Goal: Task Accomplishment & Management: Use online tool/utility

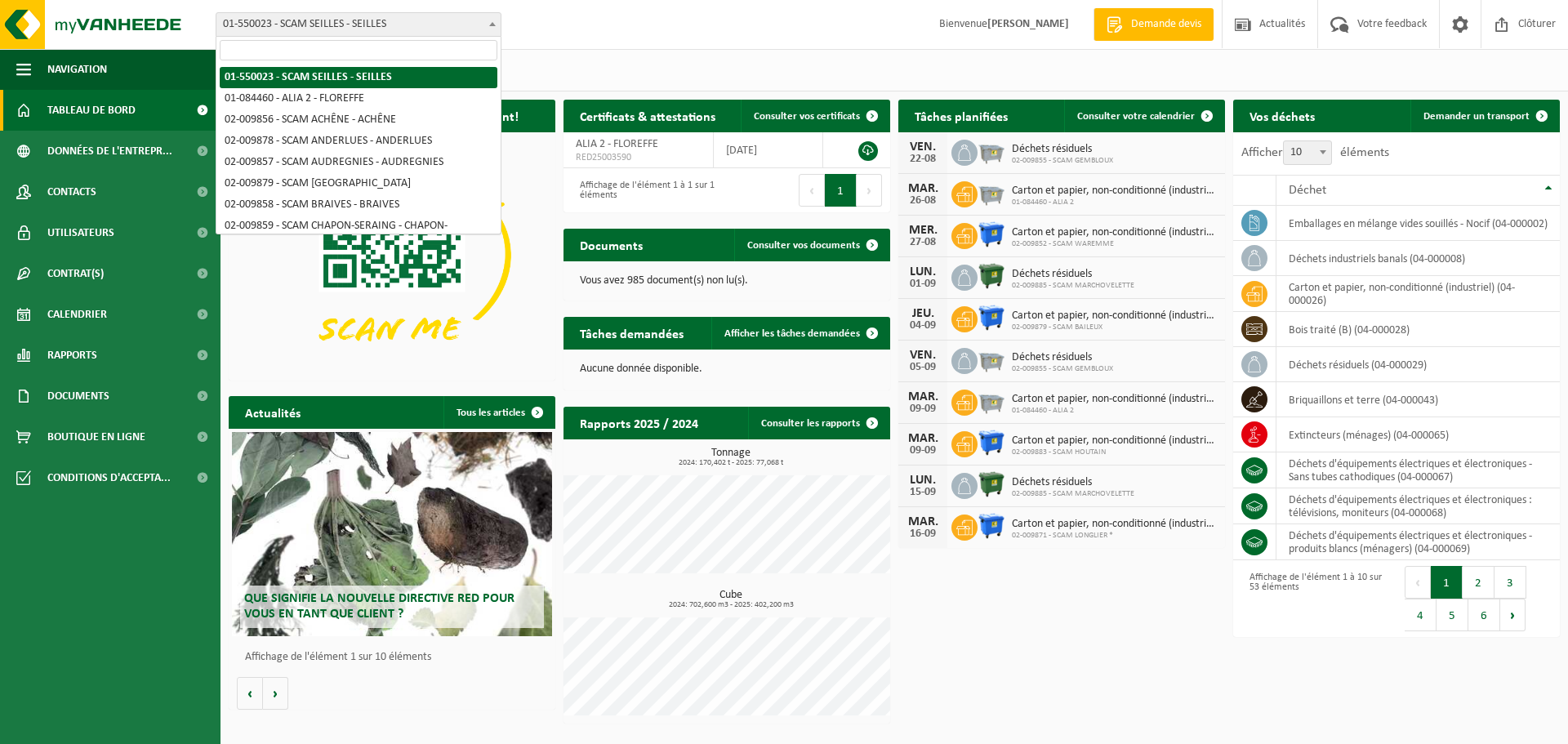
click at [455, 27] on span "01-550023 - SCAM SEILLES - SEILLES" at bounding box center [358, 25] width 284 height 23
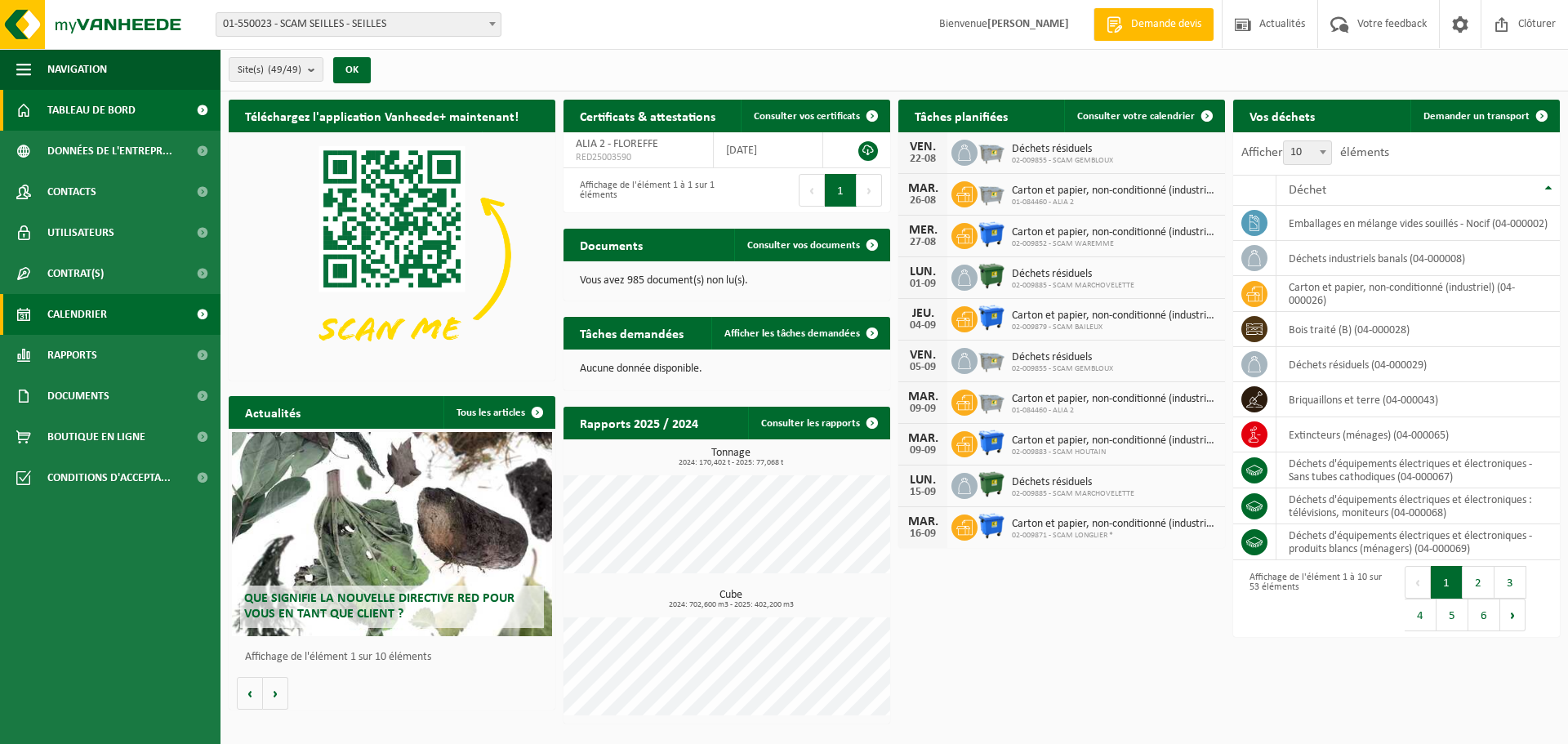
click at [148, 309] on link "Calendrier" at bounding box center [110, 314] width 220 height 41
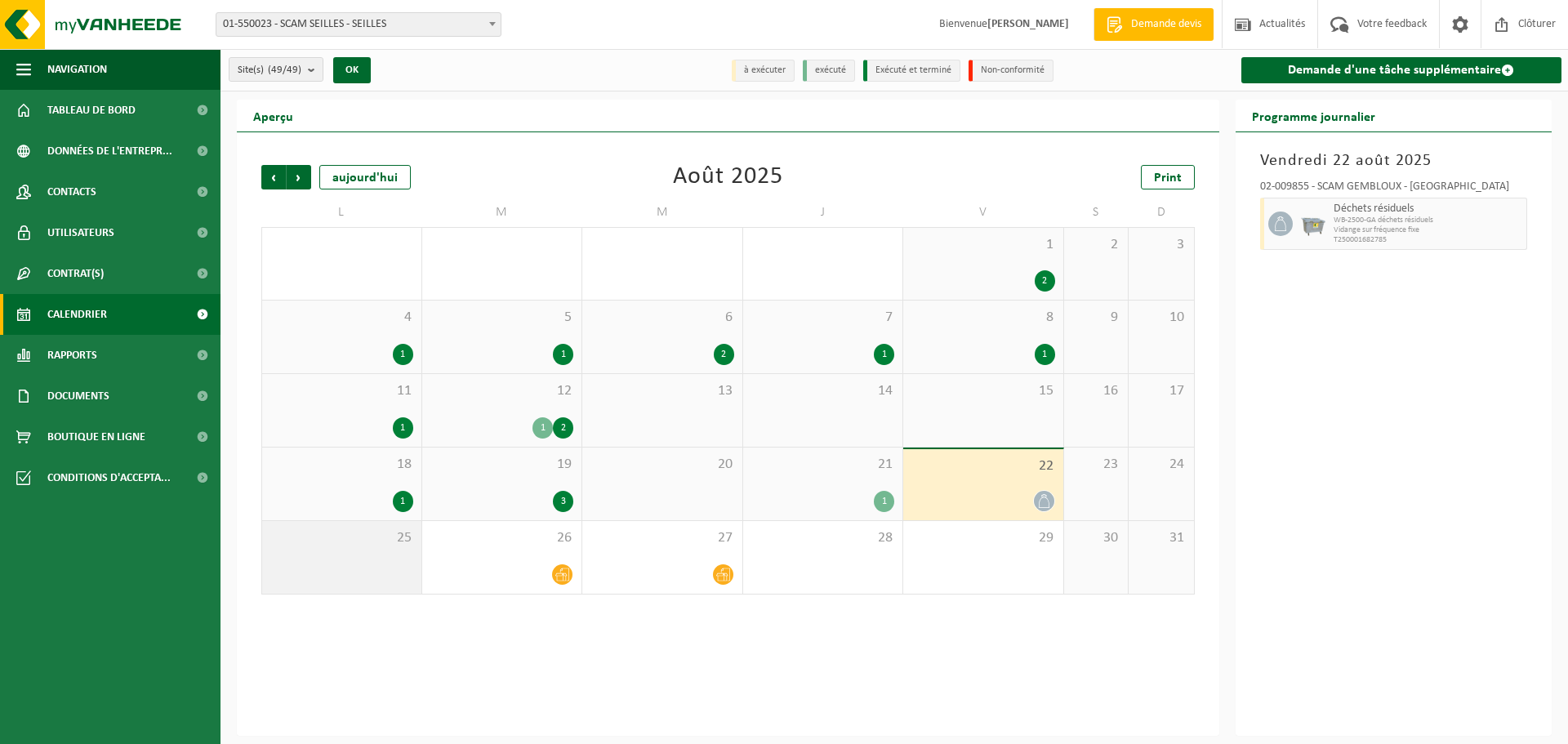
click at [365, 558] on div "25" at bounding box center [341, 557] width 159 height 73
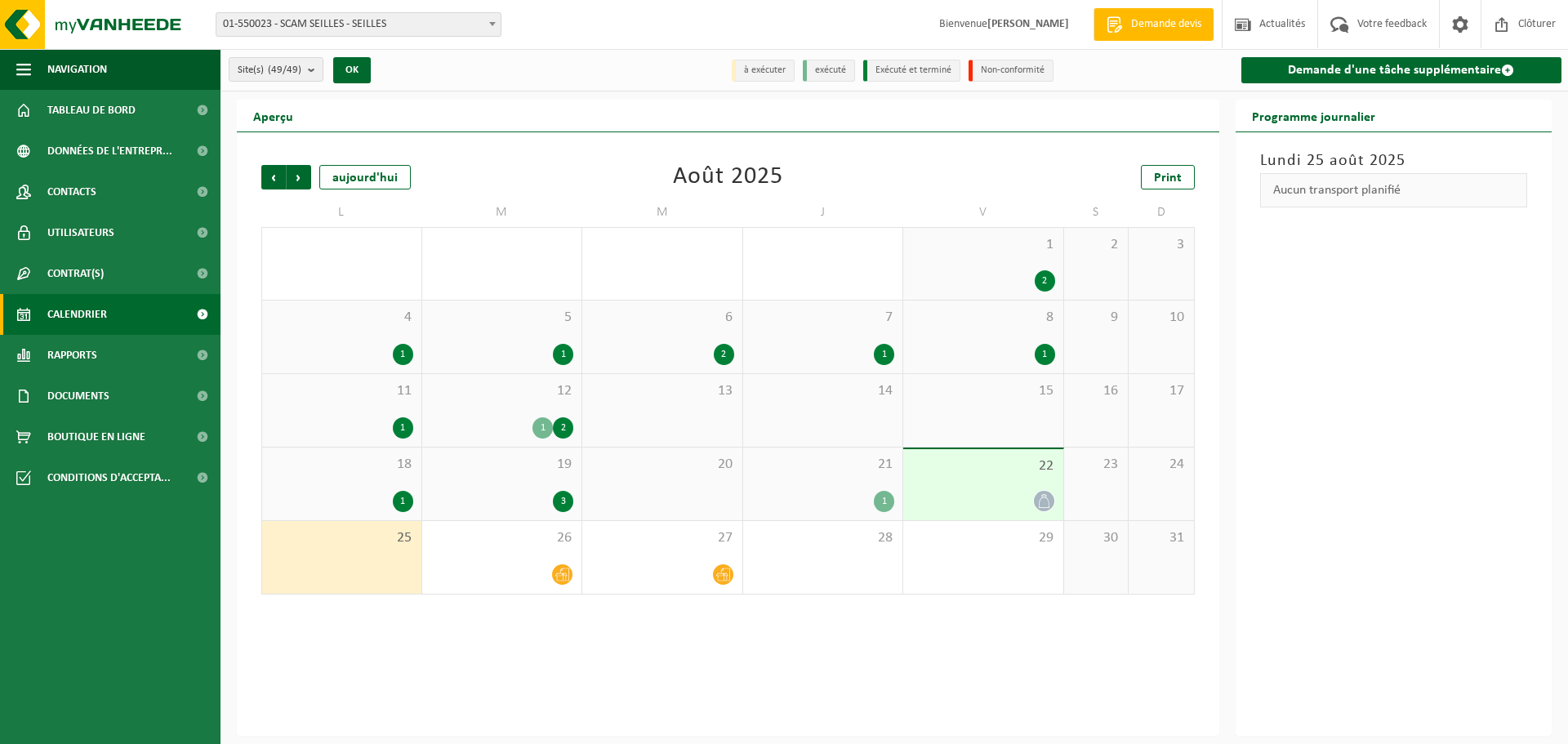
click at [365, 558] on div "25" at bounding box center [341, 557] width 159 height 73
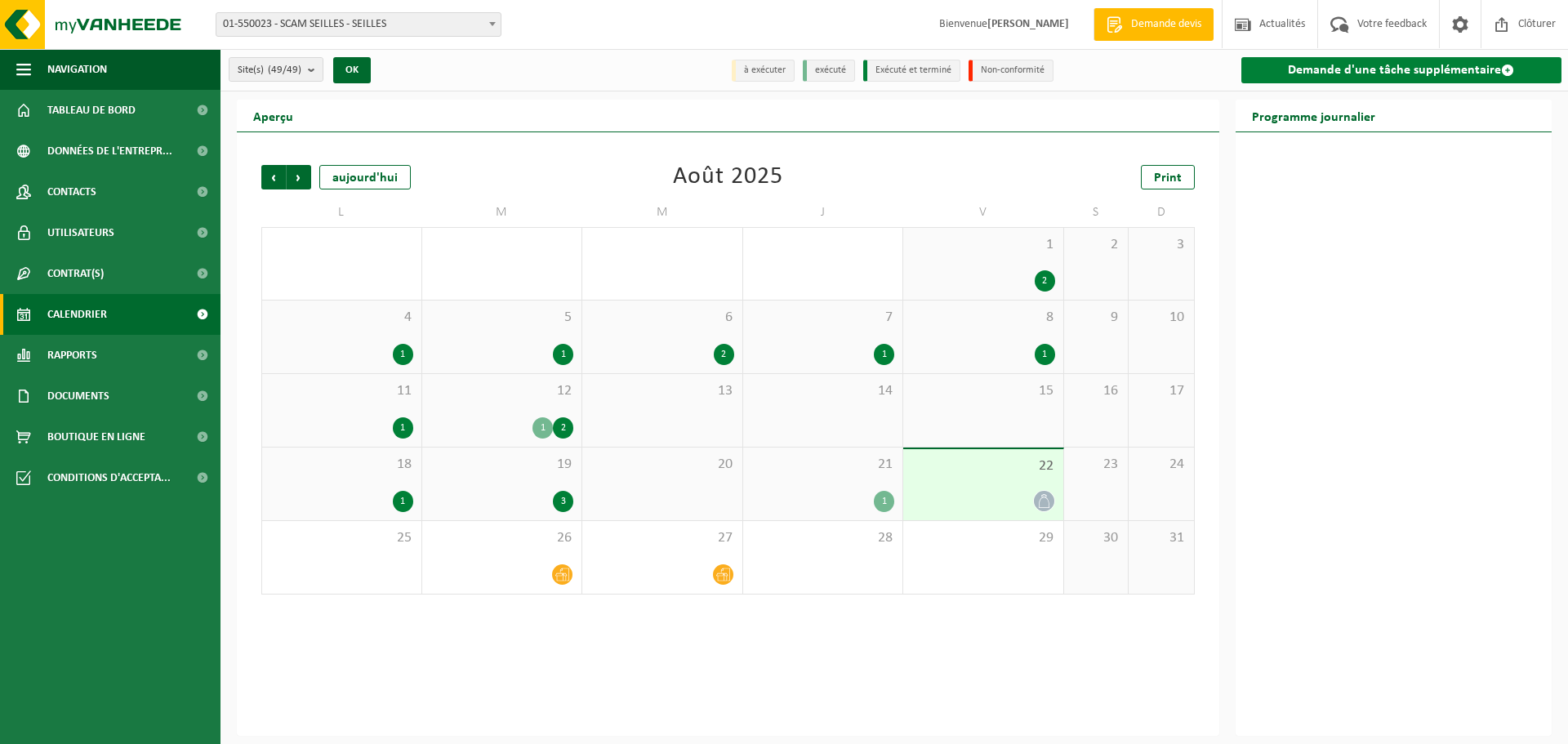
click at [1483, 58] on link "Demande d'une tâche supplémentaire" at bounding box center [1401, 71] width 321 height 27
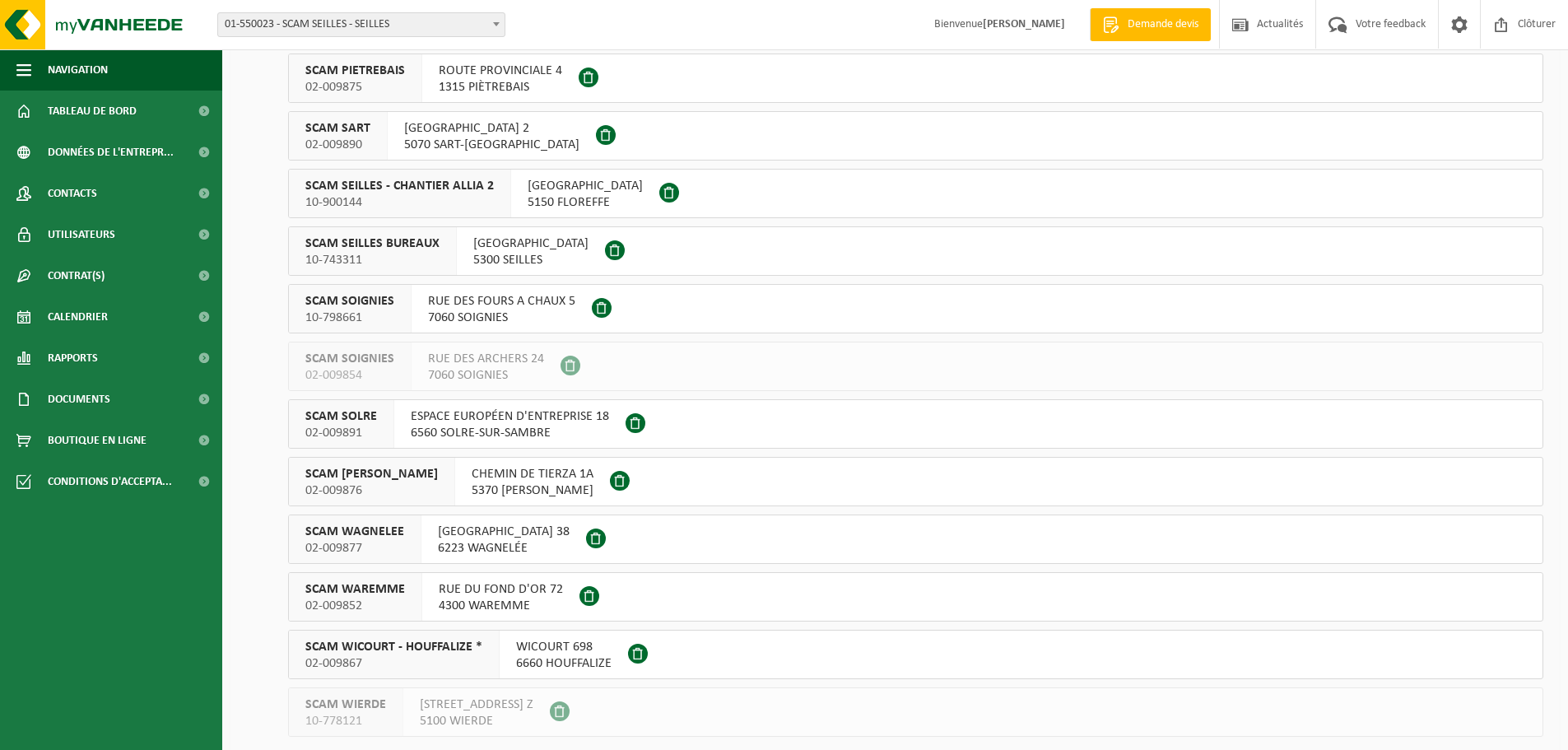
scroll to position [2211, 0]
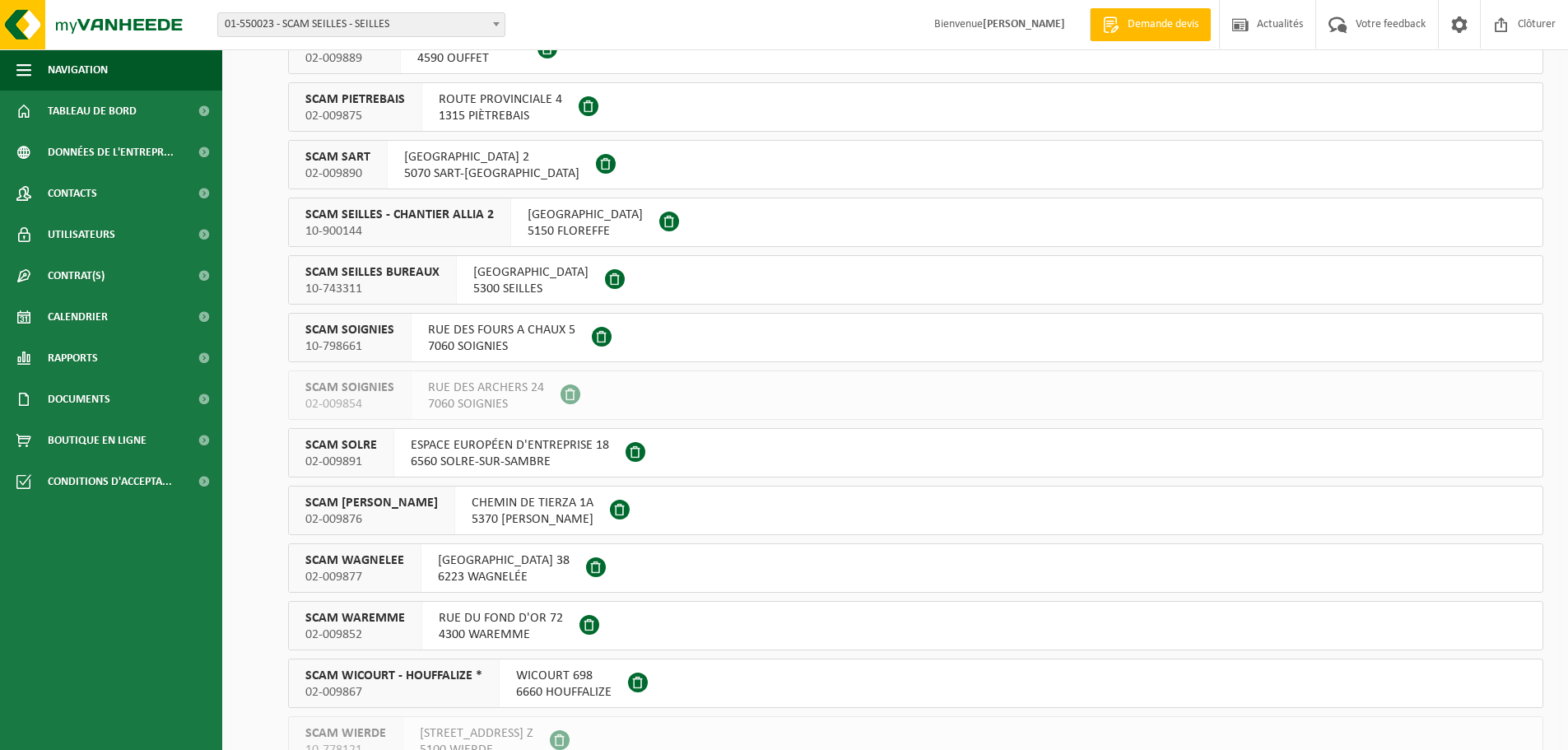
click at [727, 288] on button "SCAM SEILLES BUREAUX 10-743311 RUE BOURIE 16 5300 SEILLES" at bounding box center [915, 279] width 1255 height 49
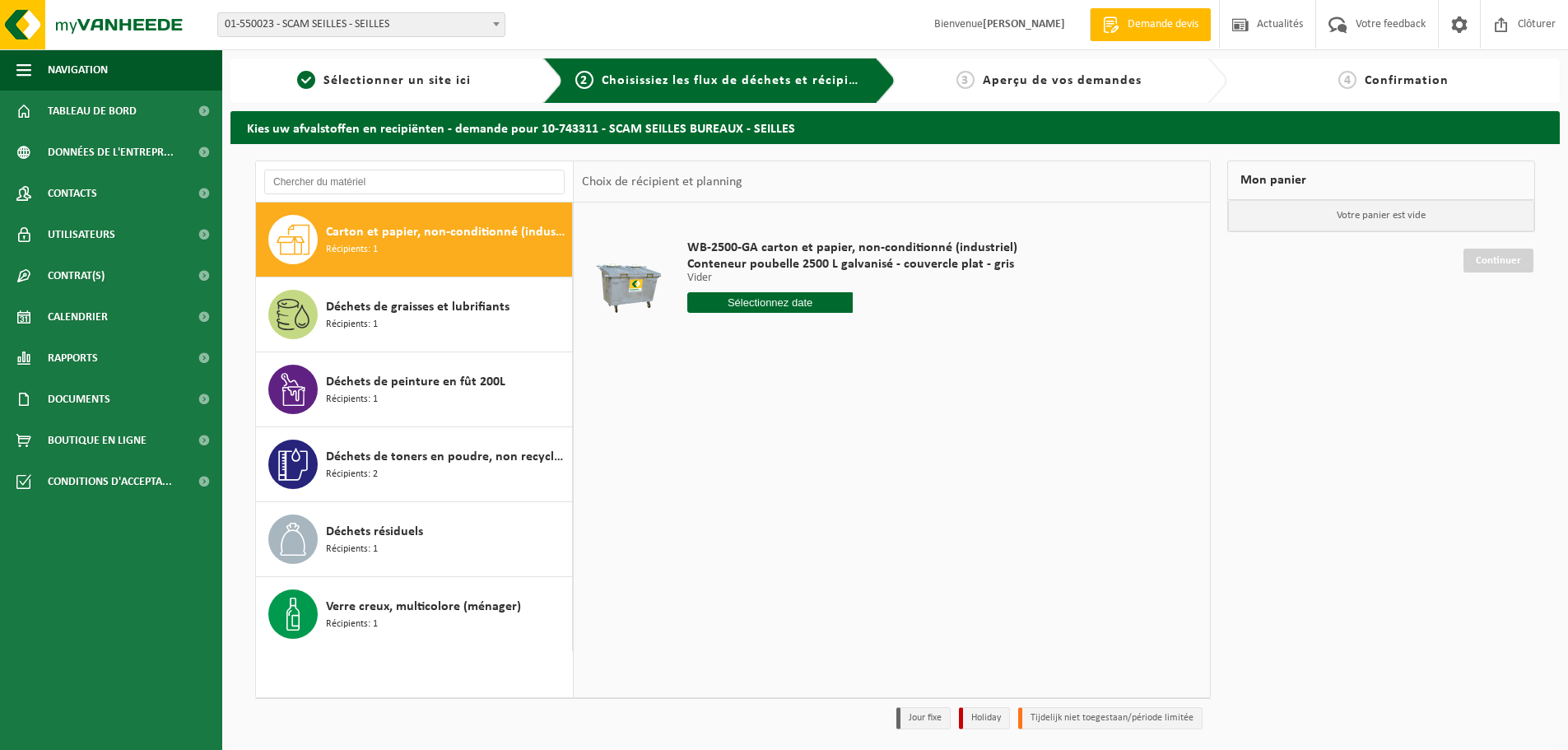
click at [760, 303] on input "text" at bounding box center [770, 302] width 166 height 21
click at [739, 502] on div "26" at bounding box center [731, 501] width 29 height 27
type input "à partir de 2025-08-26"
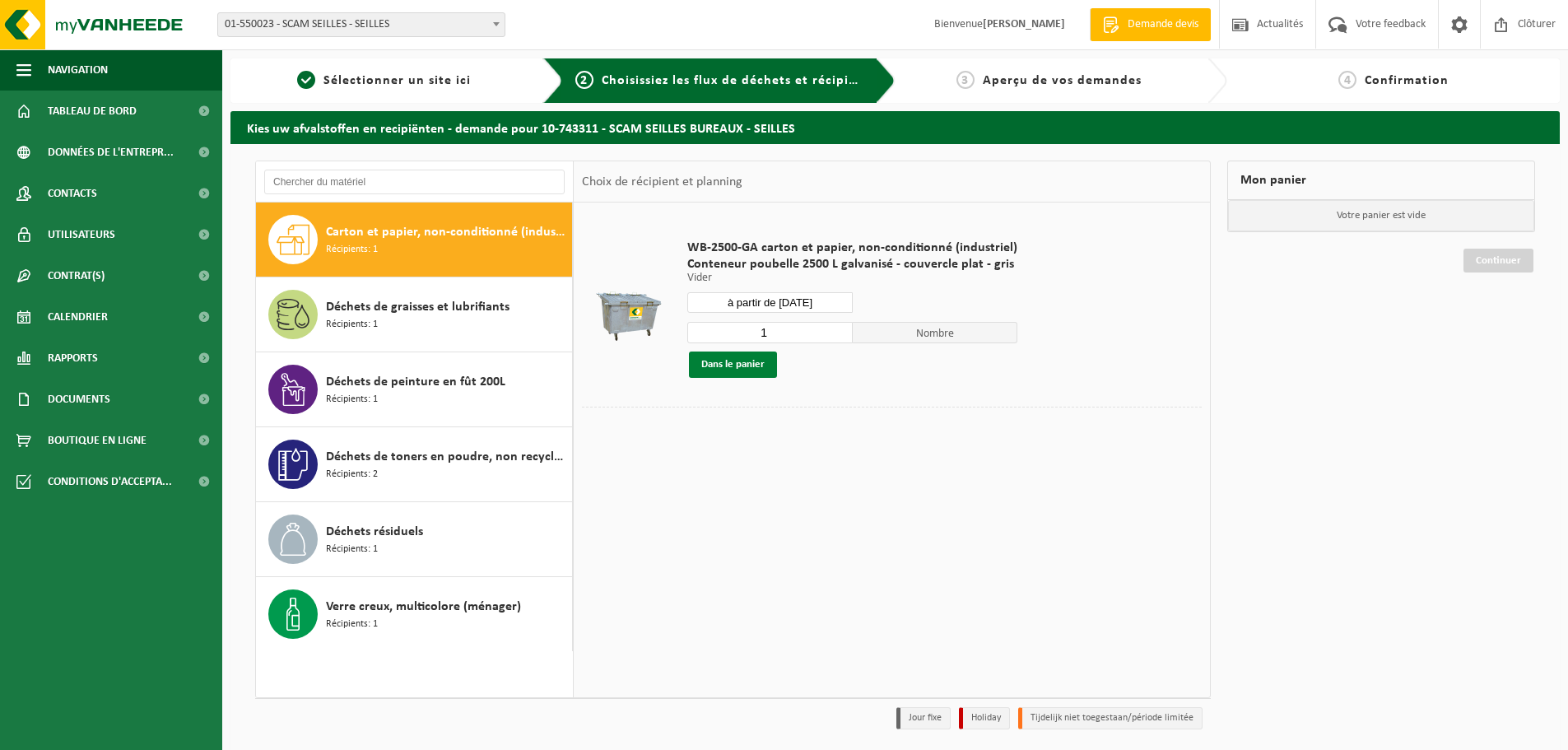
click at [745, 365] on button "Dans le panier" at bounding box center [733, 365] width 88 height 27
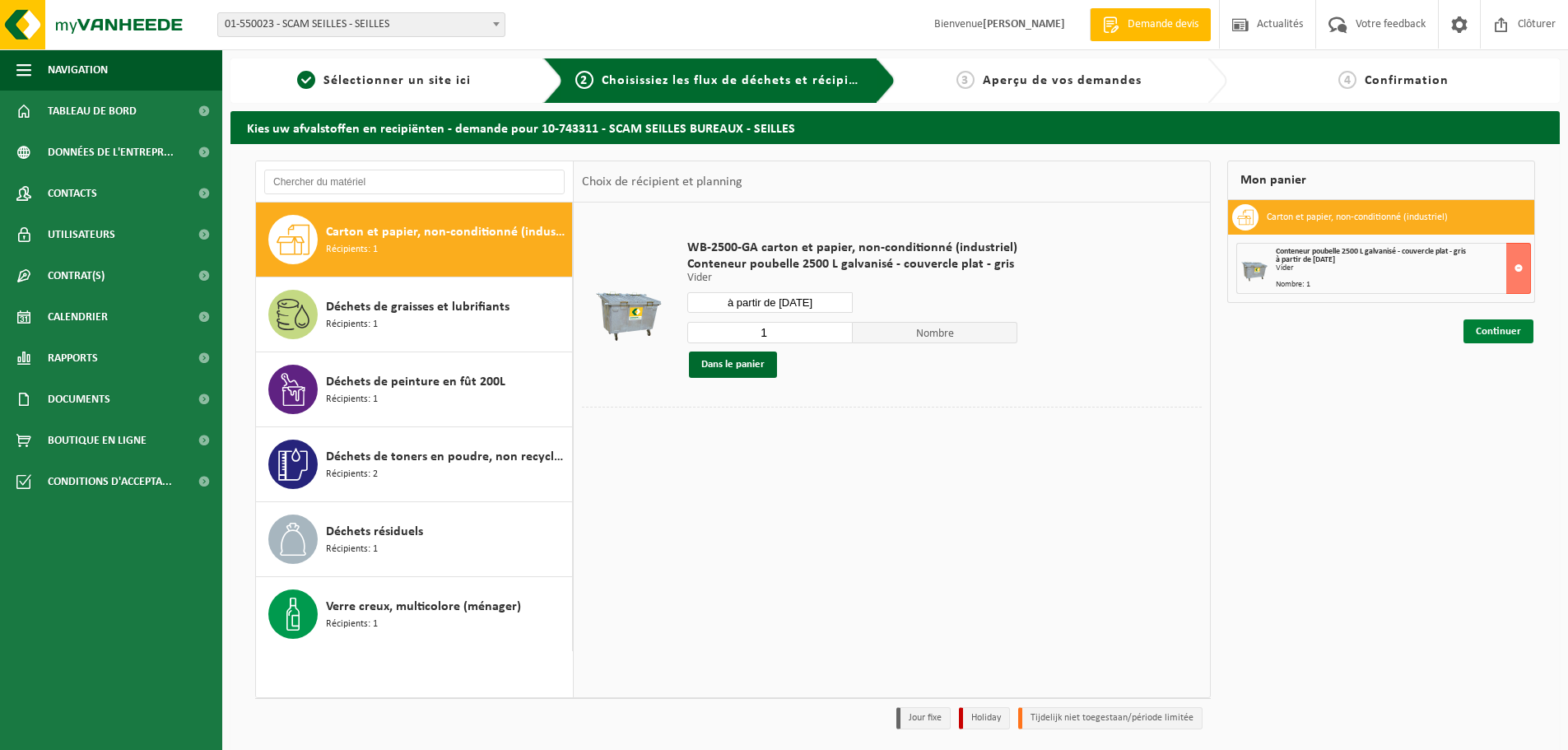
click at [1518, 331] on link "Continuer" at bounding box center [1498, 331] width 70 height 24
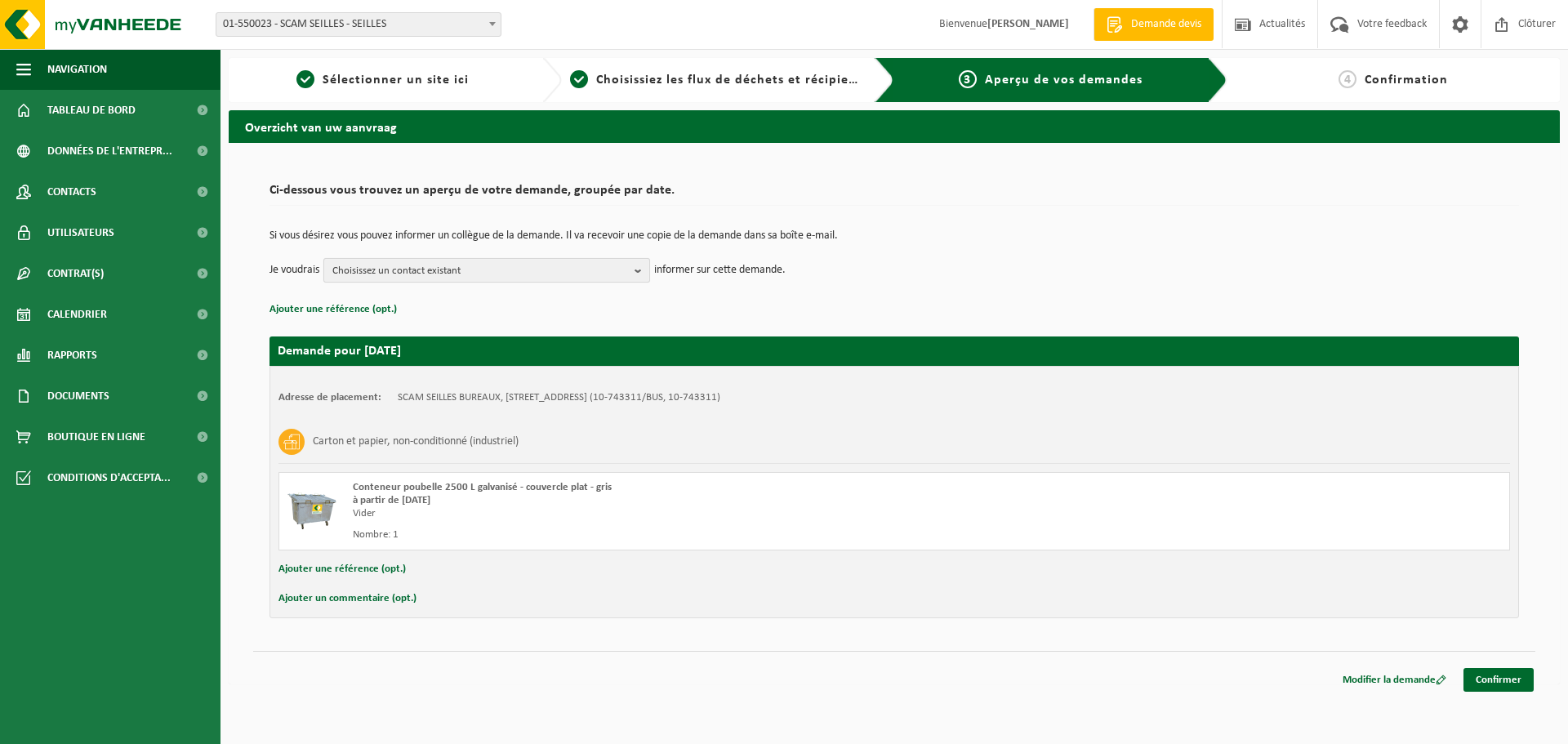
click at [570, 275] on span "Choisissez un contact existant" at bounding box center [480, 272] width 295 height 25
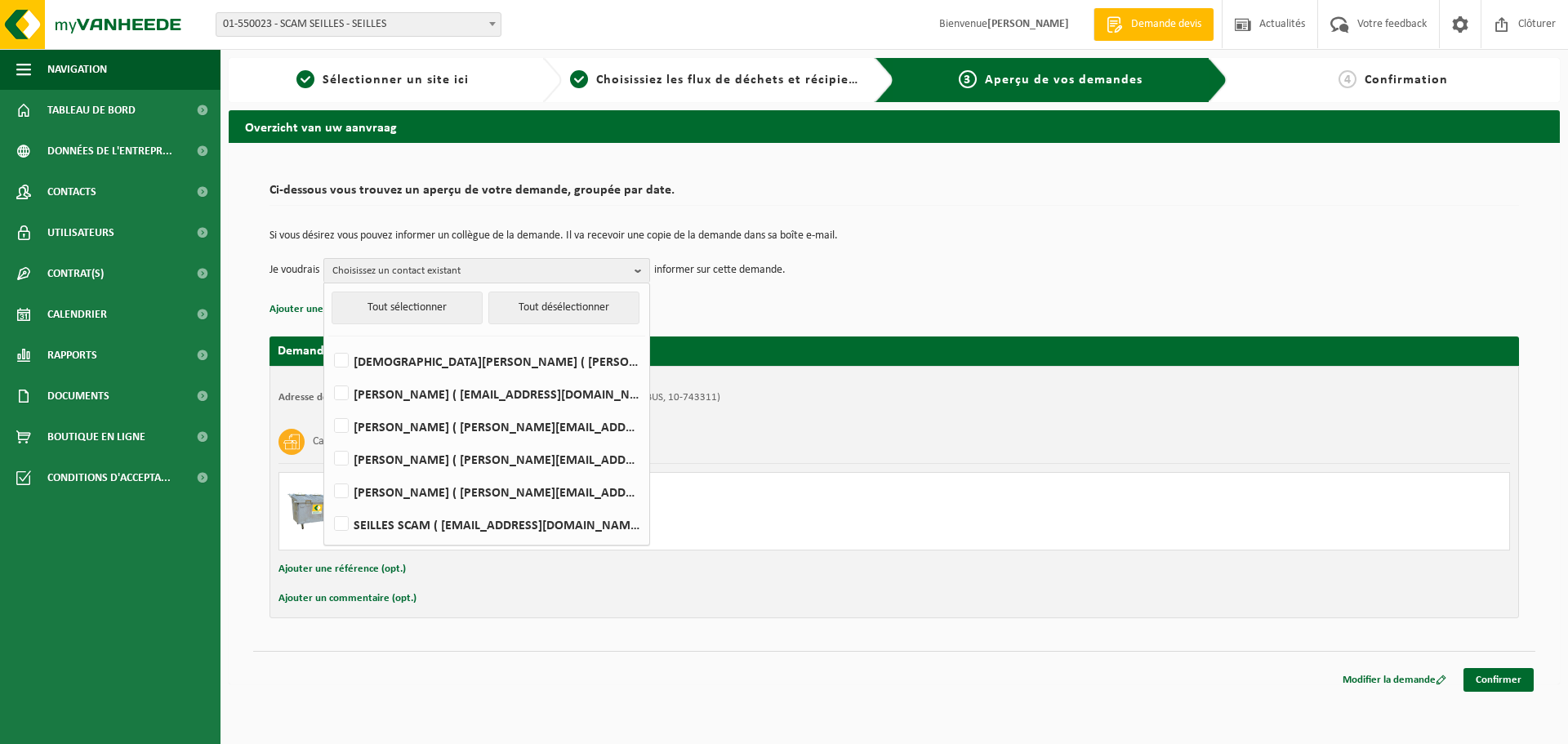
click at [867, 313] on p "Ajouter une référence (opt.)" at bounding box center [894, 310] width 1249 height 21
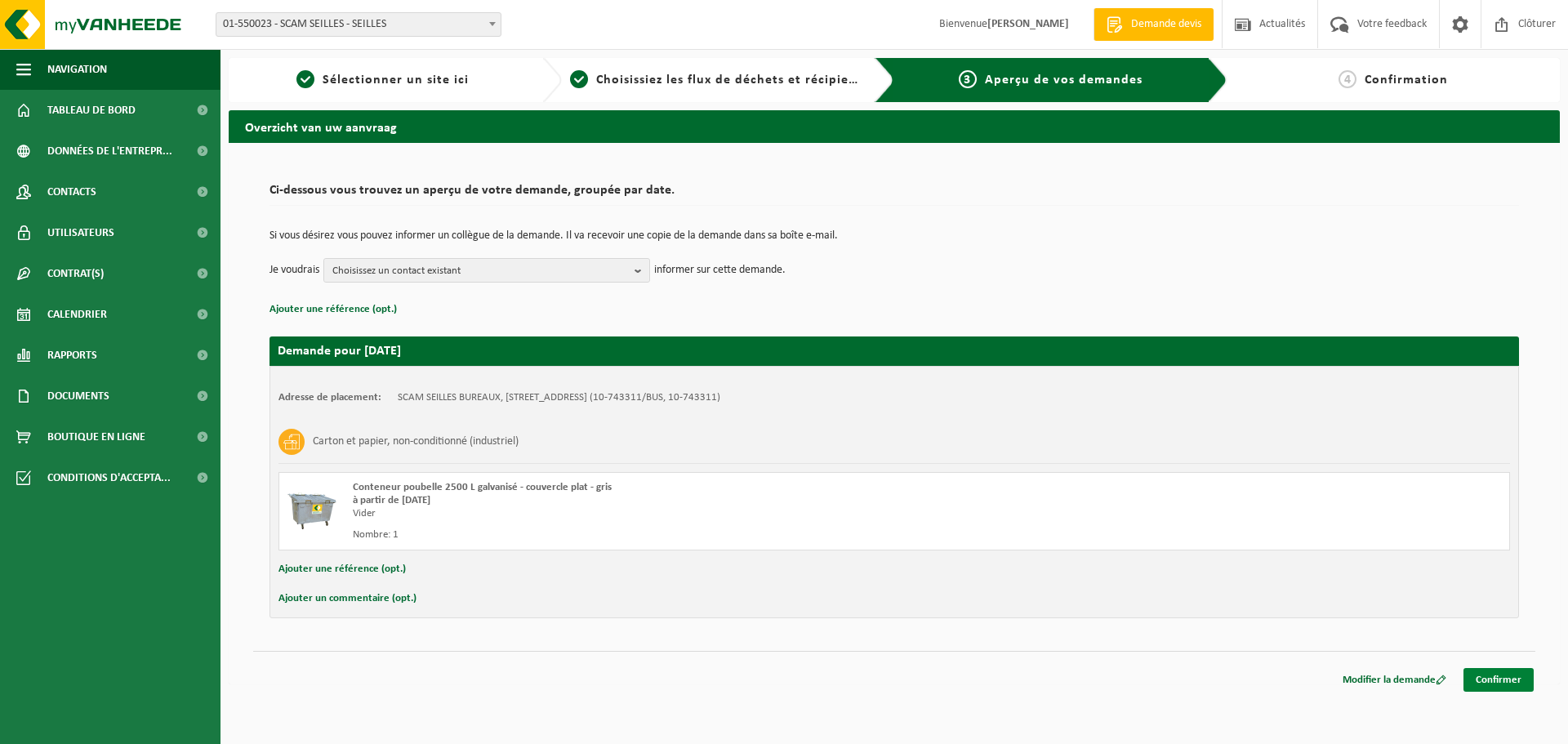
click at [1495, 678] on link "Confirmer" at bounding box center [1497, 679] width 70 height 24
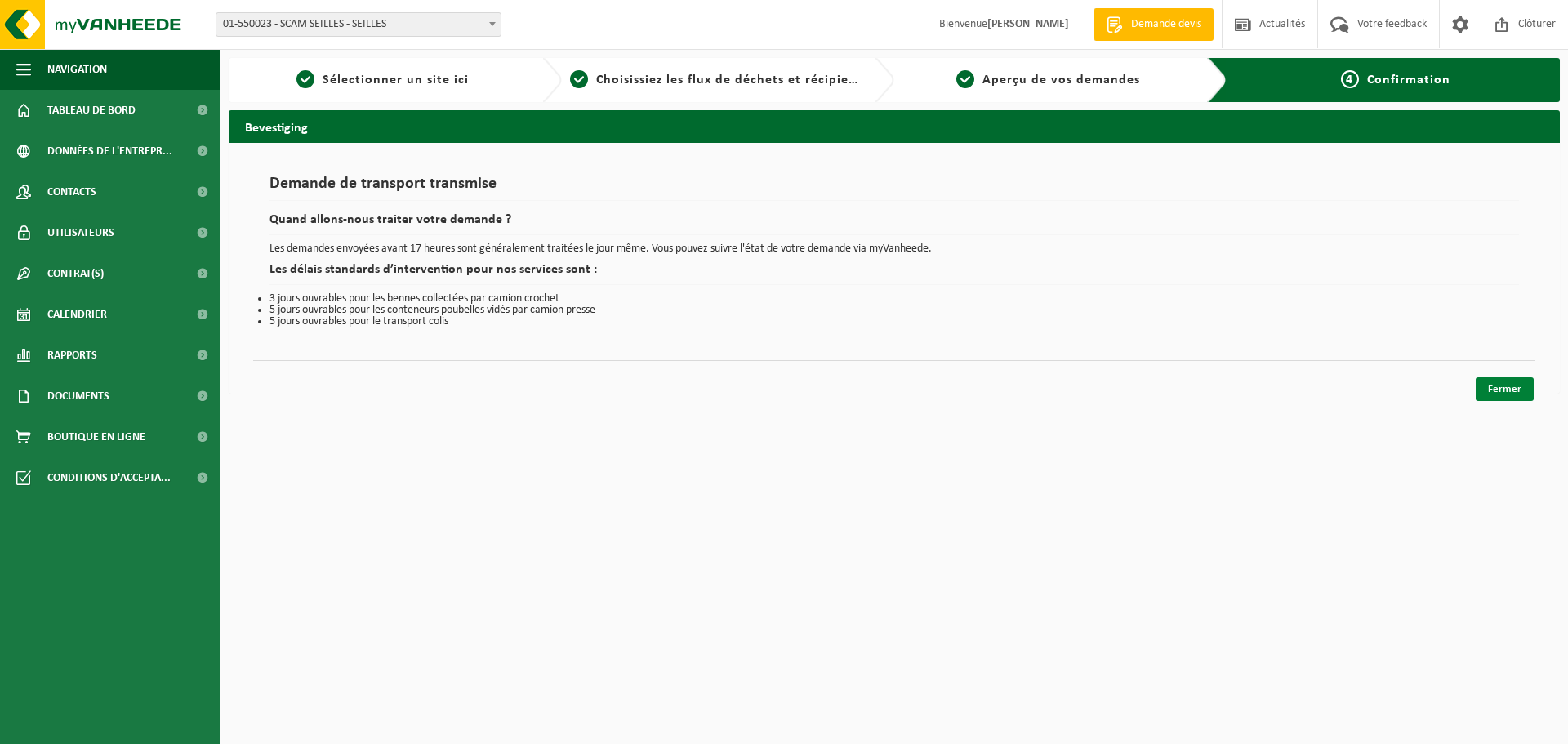
click at [1504, 386] on link "Fermer" at bounding box center [1504, 389] width 58 height 24
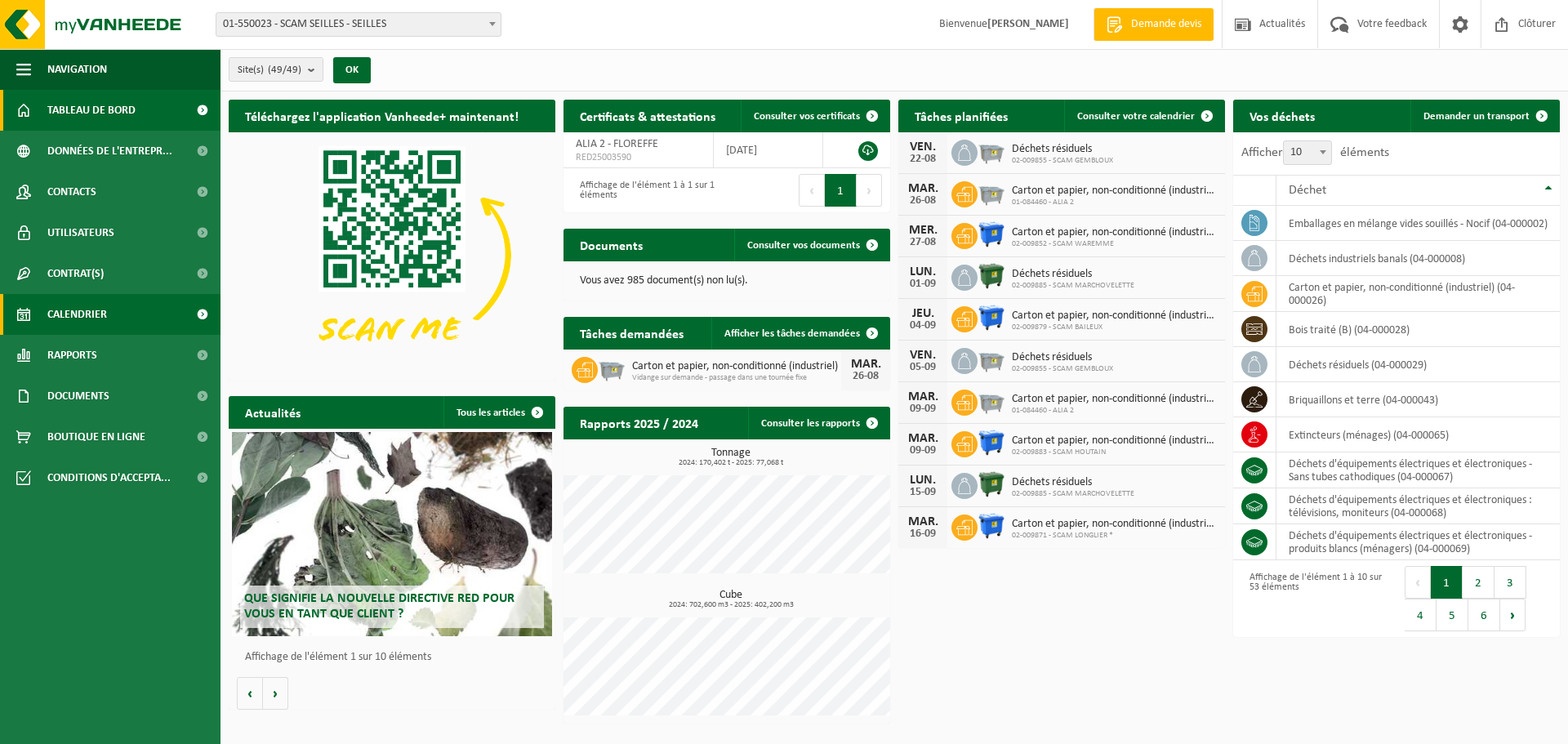
click at [94, 311] on span "Calendrier" at bounding box center [77, 314] width 59 height 41
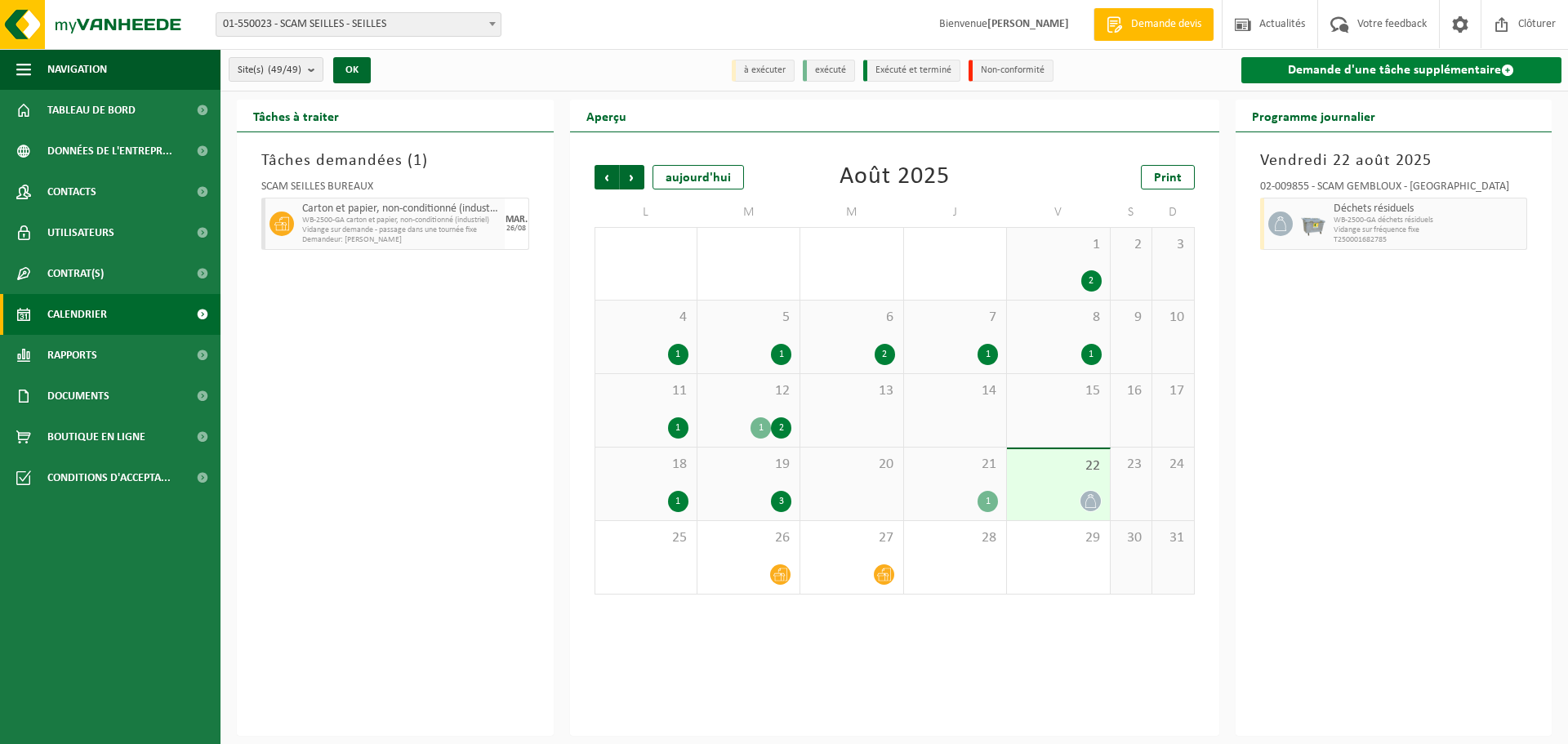
click at [1351, 69] on link "Demande d'une tâche supplémentaire" at bounding box center [1401, 71] width 321 height 27
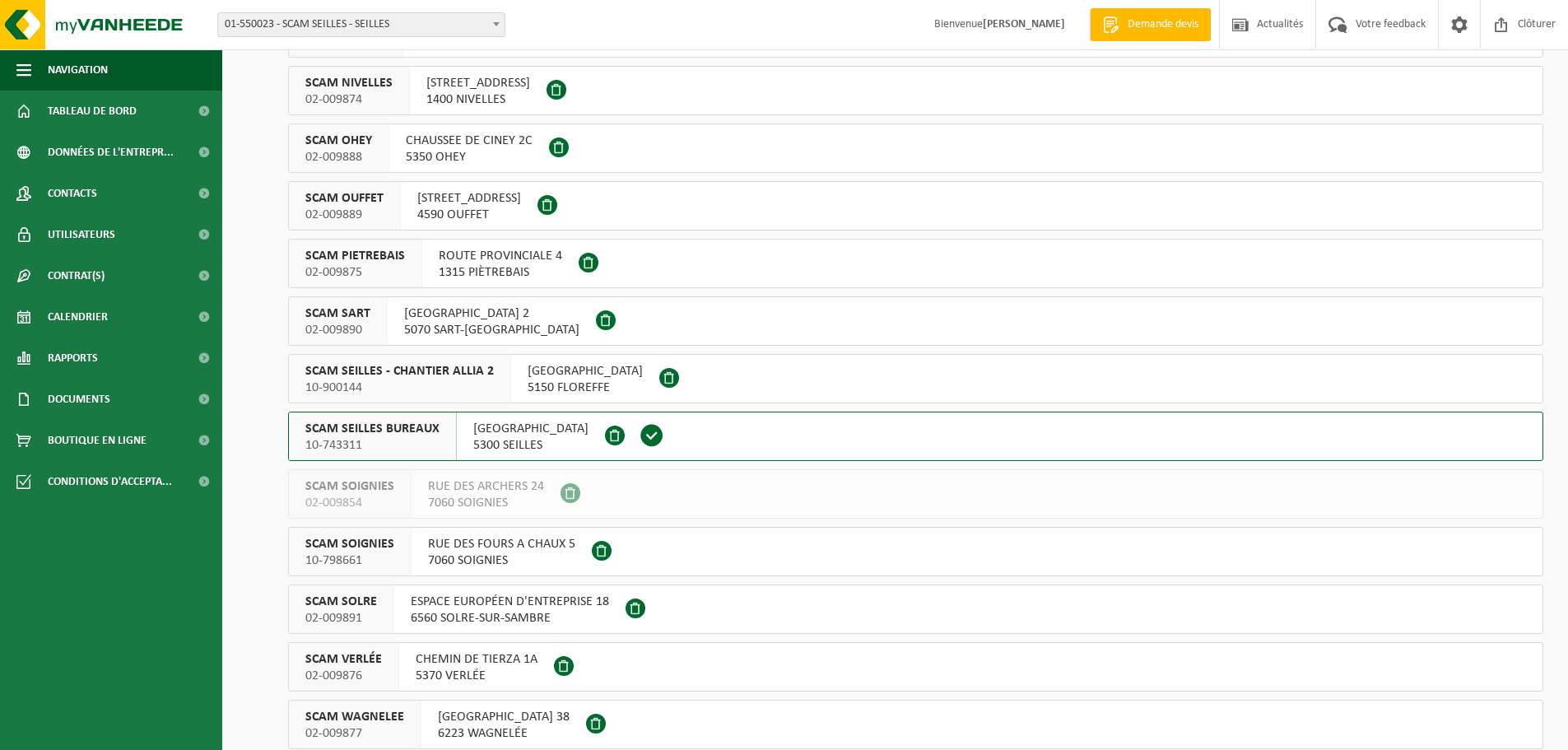
scroll to position [2058, 0]
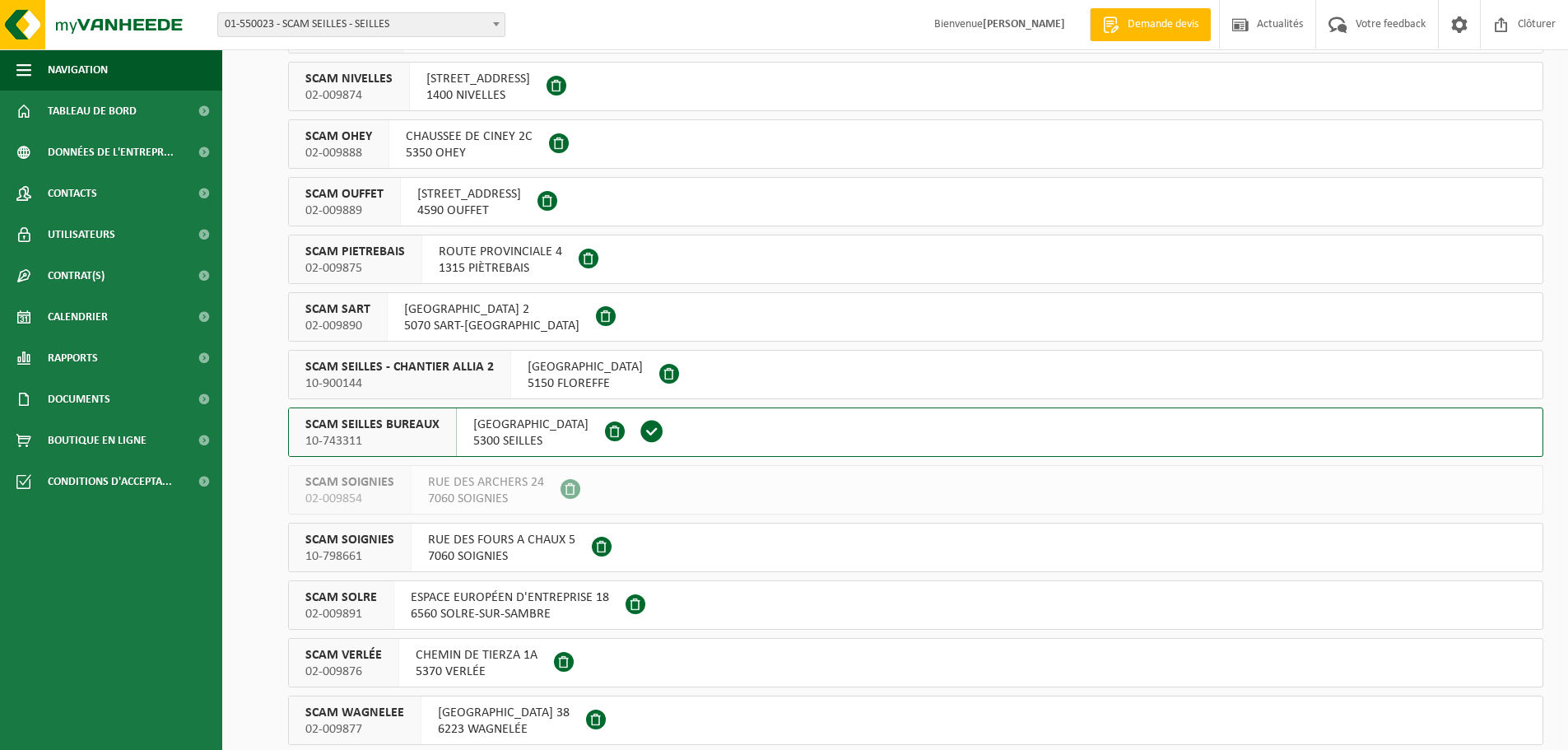
click at [702, 432] on button "SCAM SEILLES BUREAUX 10-743311 RUE BOURIE 16 5300 SEILLES" at bounding box center [915, 432] width 1255 height 49
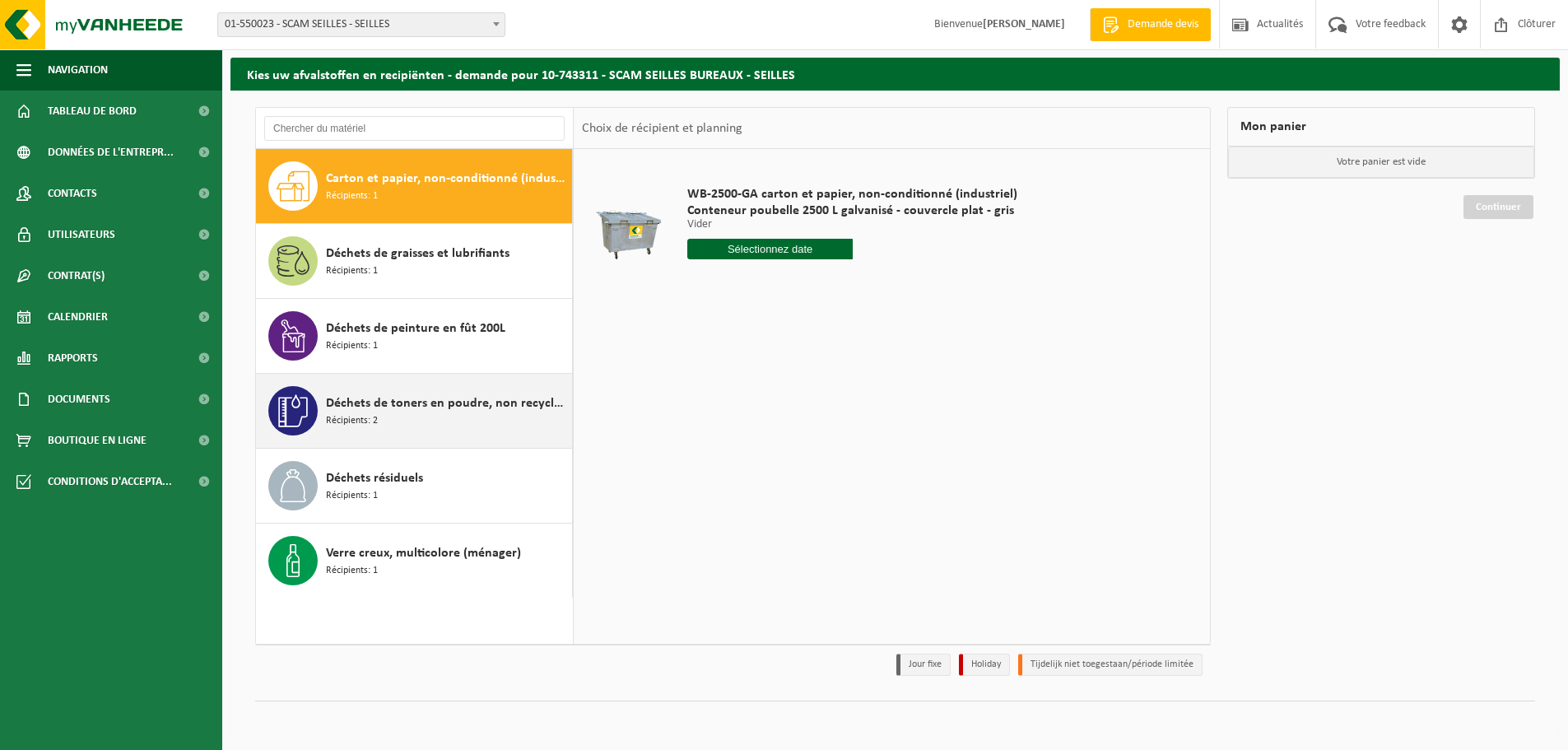
scroll to position [54, 0]
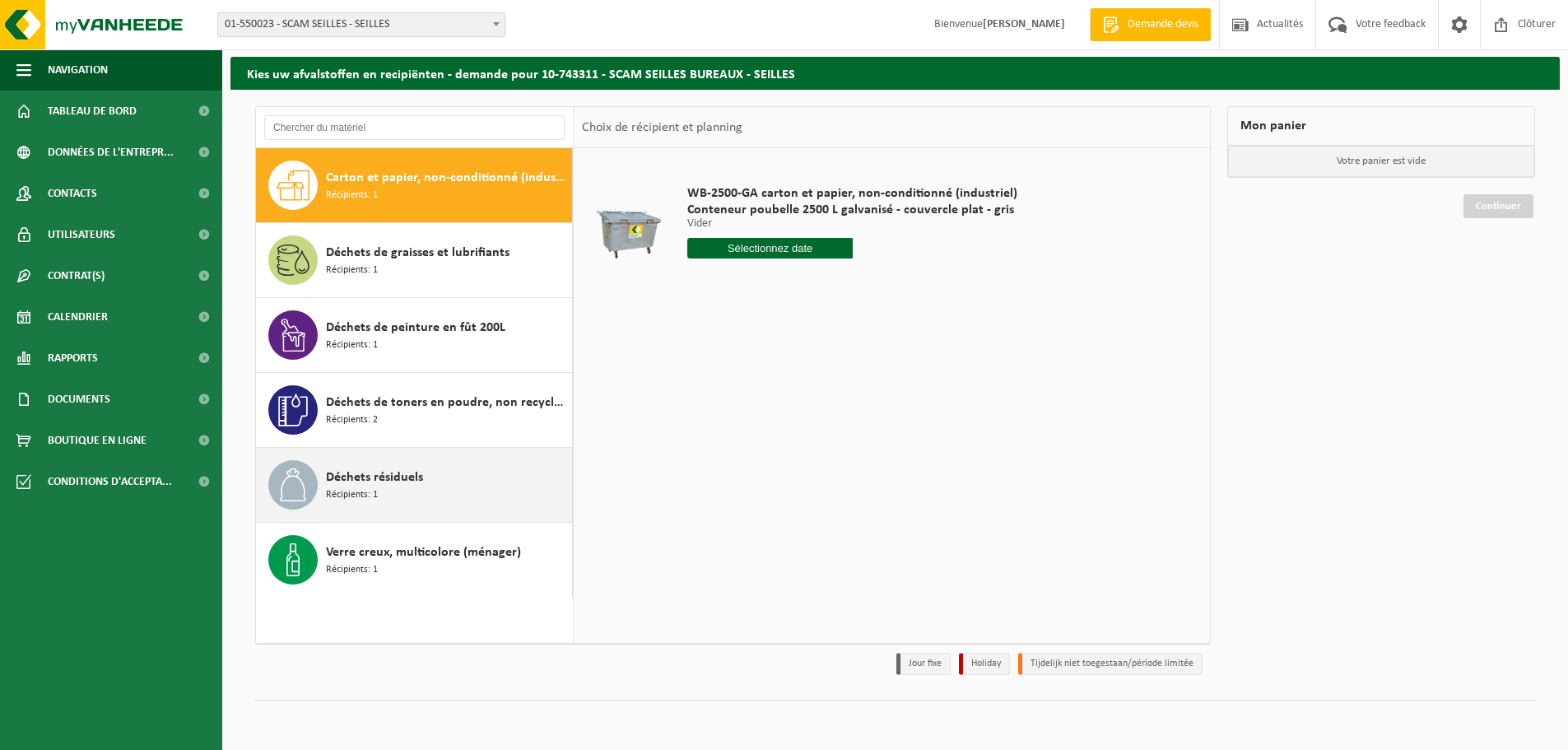
click at [465, 488] on div "Déchets résiduels Récipients: 1" at bounding box center [447, 484] width 242 height 49
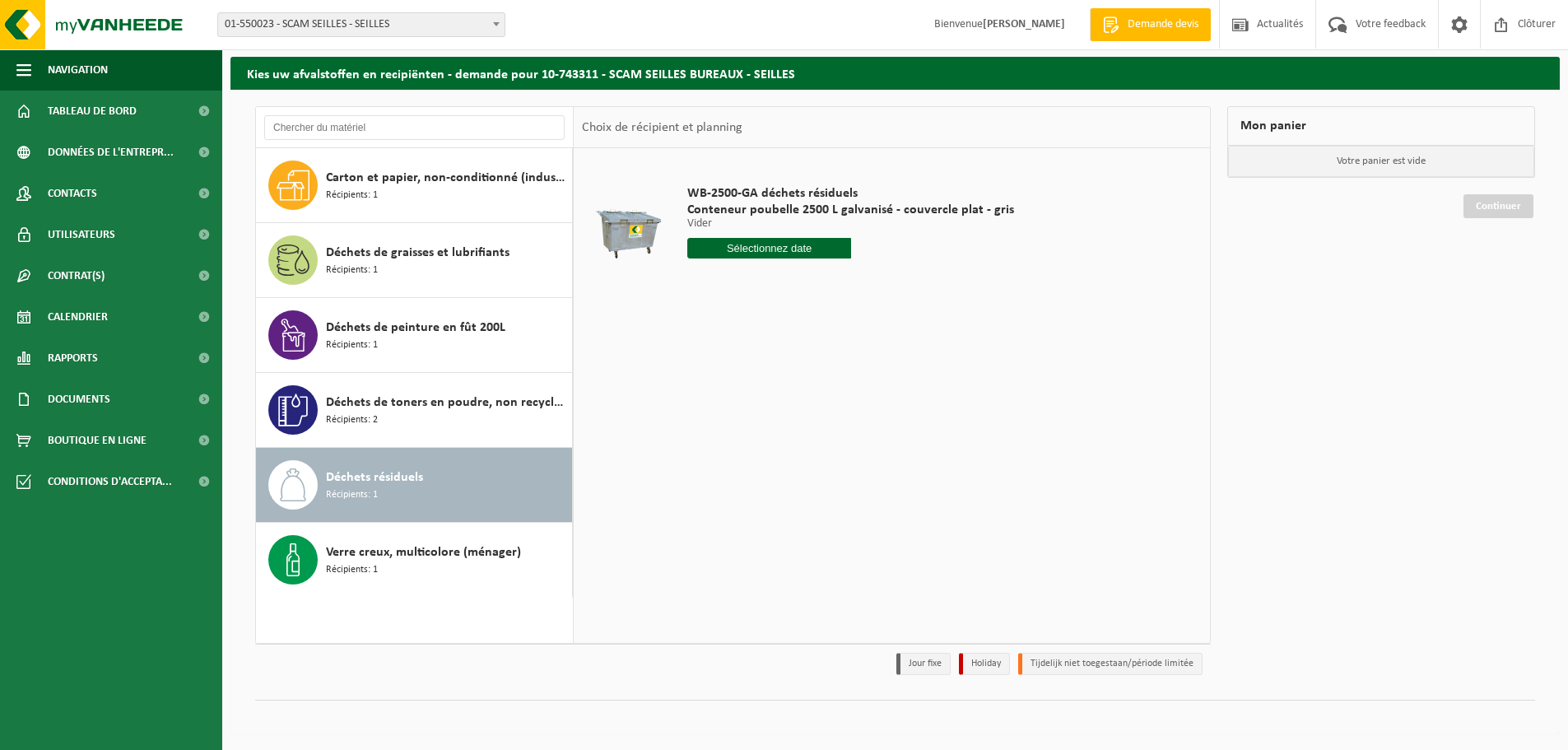
click at [811, 251] on input "text" at bounding box center [769, 248] width 164 height 21
click at [702, 449] on div "25" at bounding box center [702, 448] width 29 height 27
type input "à partir de 2025-08-25"
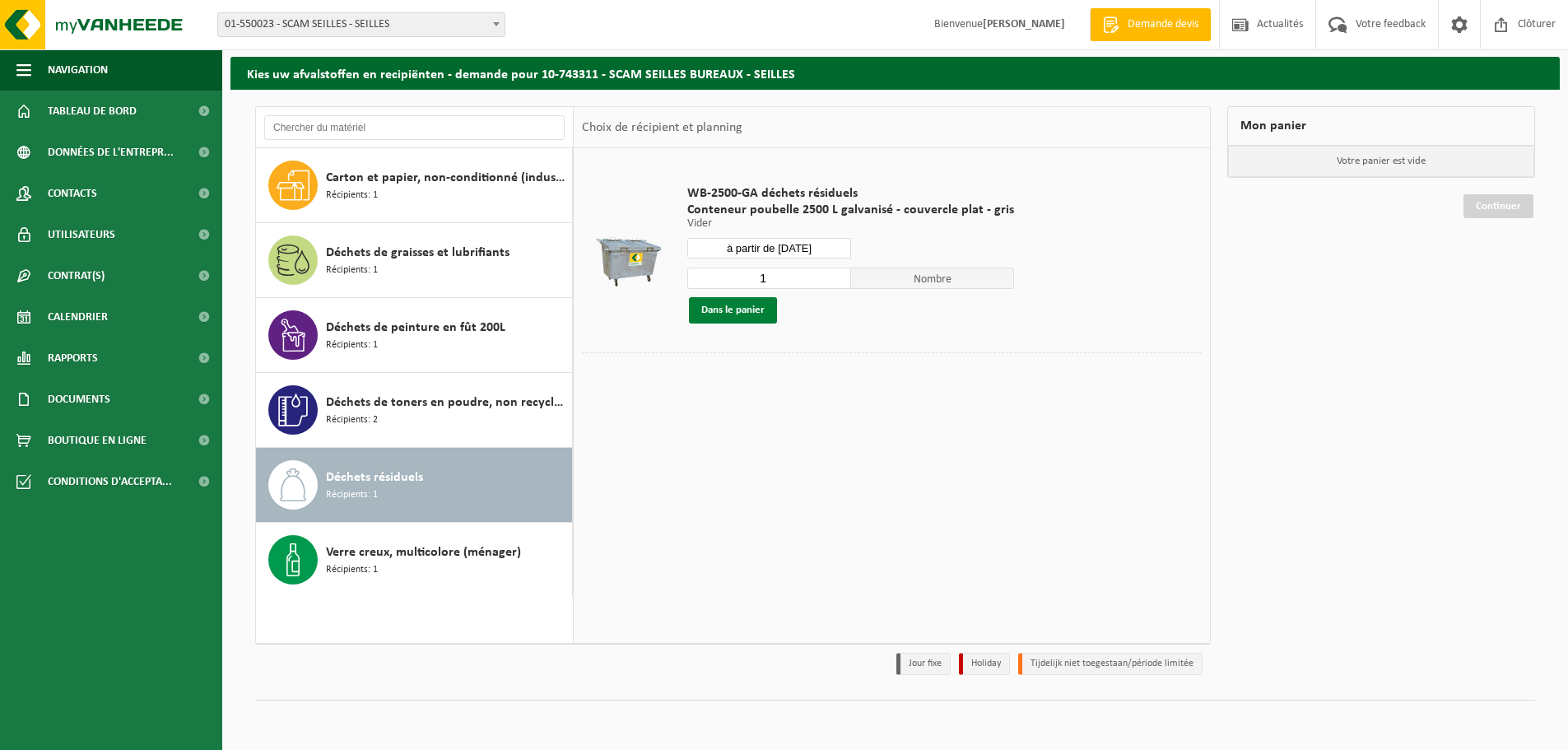
click at [754, 314] on button "Dans le panier" at bounding box center [733, 310] width 88 height 27
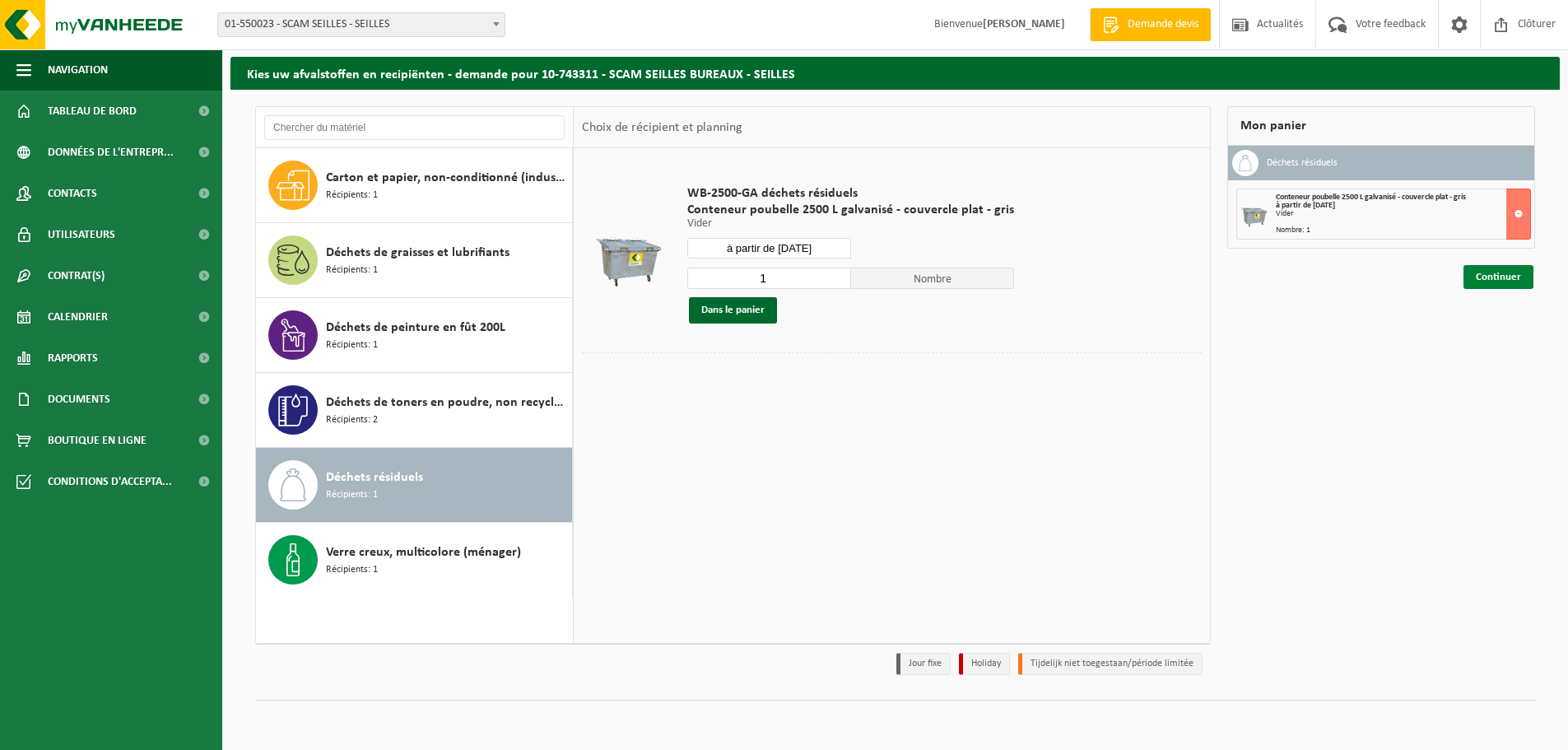
click at [1508, 276] on link "Continuer" at bounding box center [1498, 276] width 70 height 24
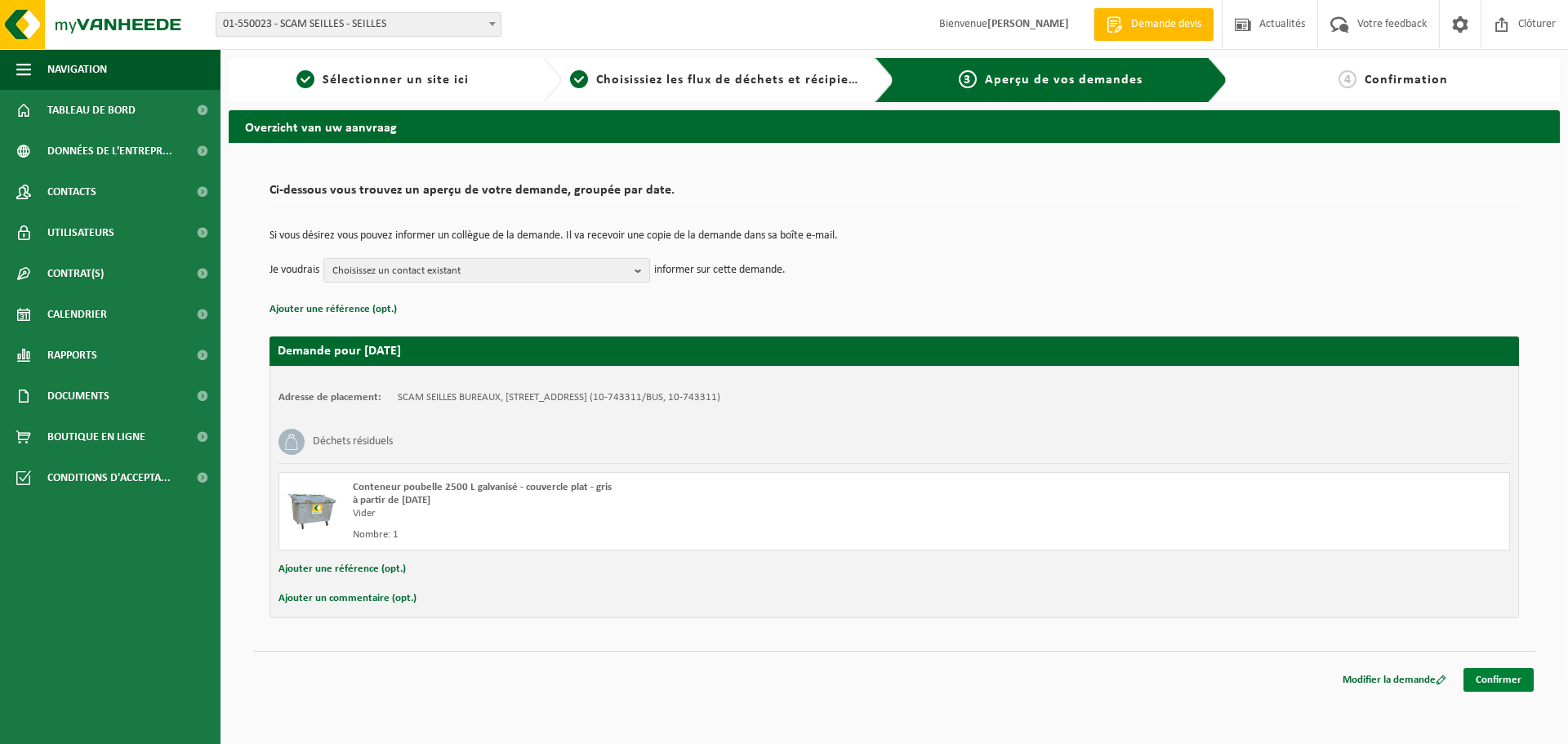
click at [1505, 684] on link "Confirmer" at bounding box center [1497, 679] width 70 height 24
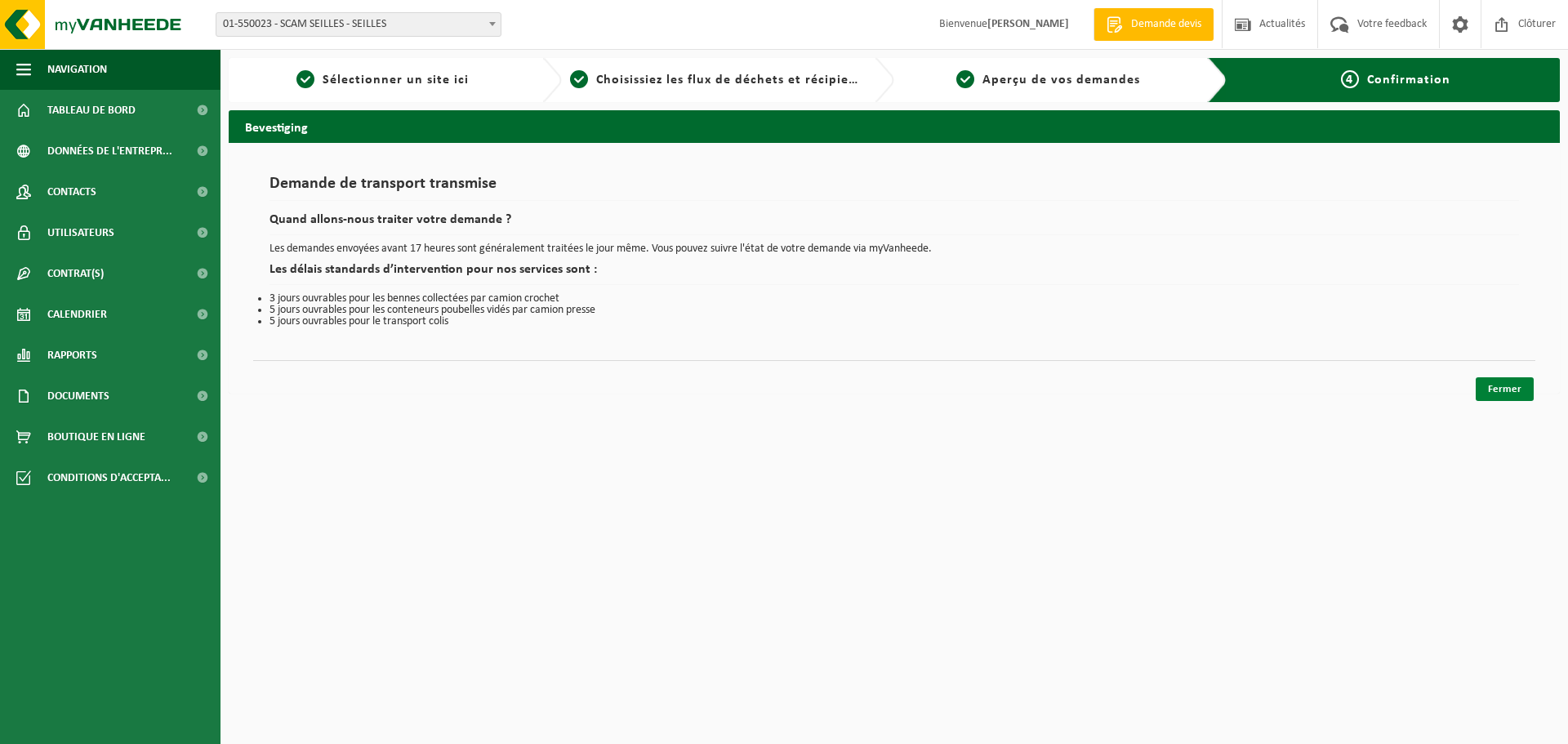
click at [1527, 395] on link "Fermer" at bounding box center [1504, 389] width 58 height 24
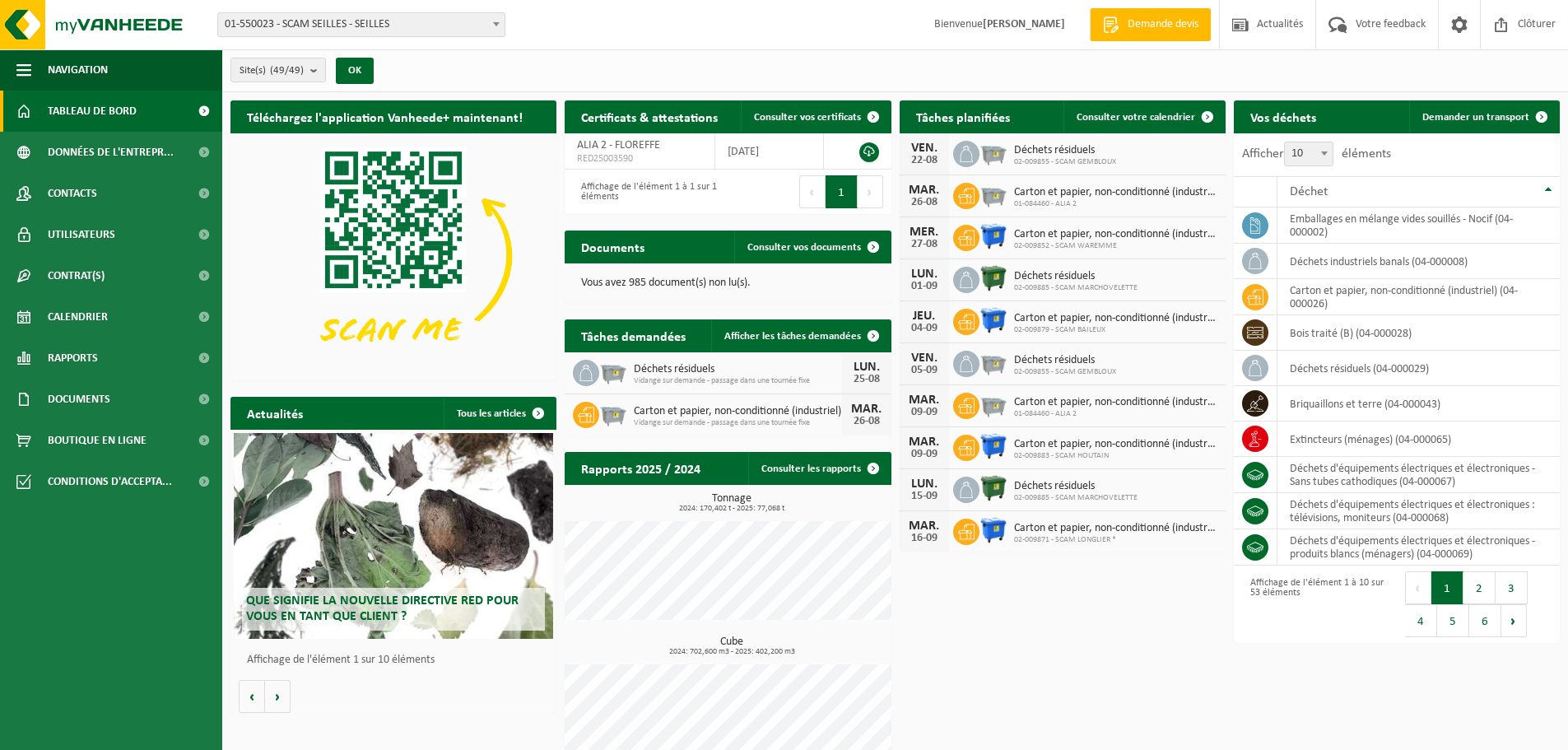
drag, startPoint x: 97, startPoint y: 320, endPoint x: 321, endPoint y: 329, distance: 224.2
click at [97, 320] on span "Calendrier" at bounding box center [78, 317] width 60 height 41
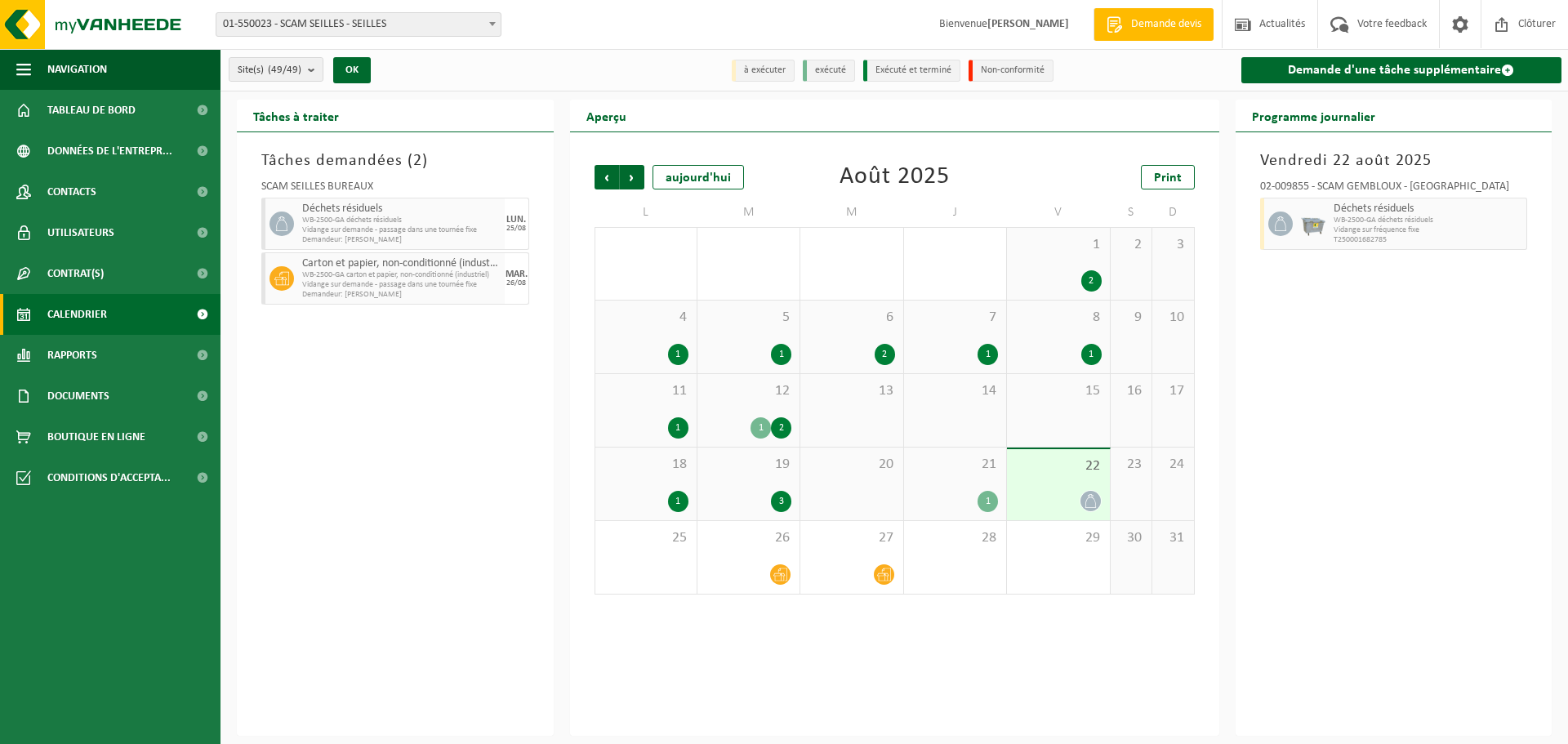
click at [746, 499] on div "3" at bounding box center [748, 502] width 86 height 21
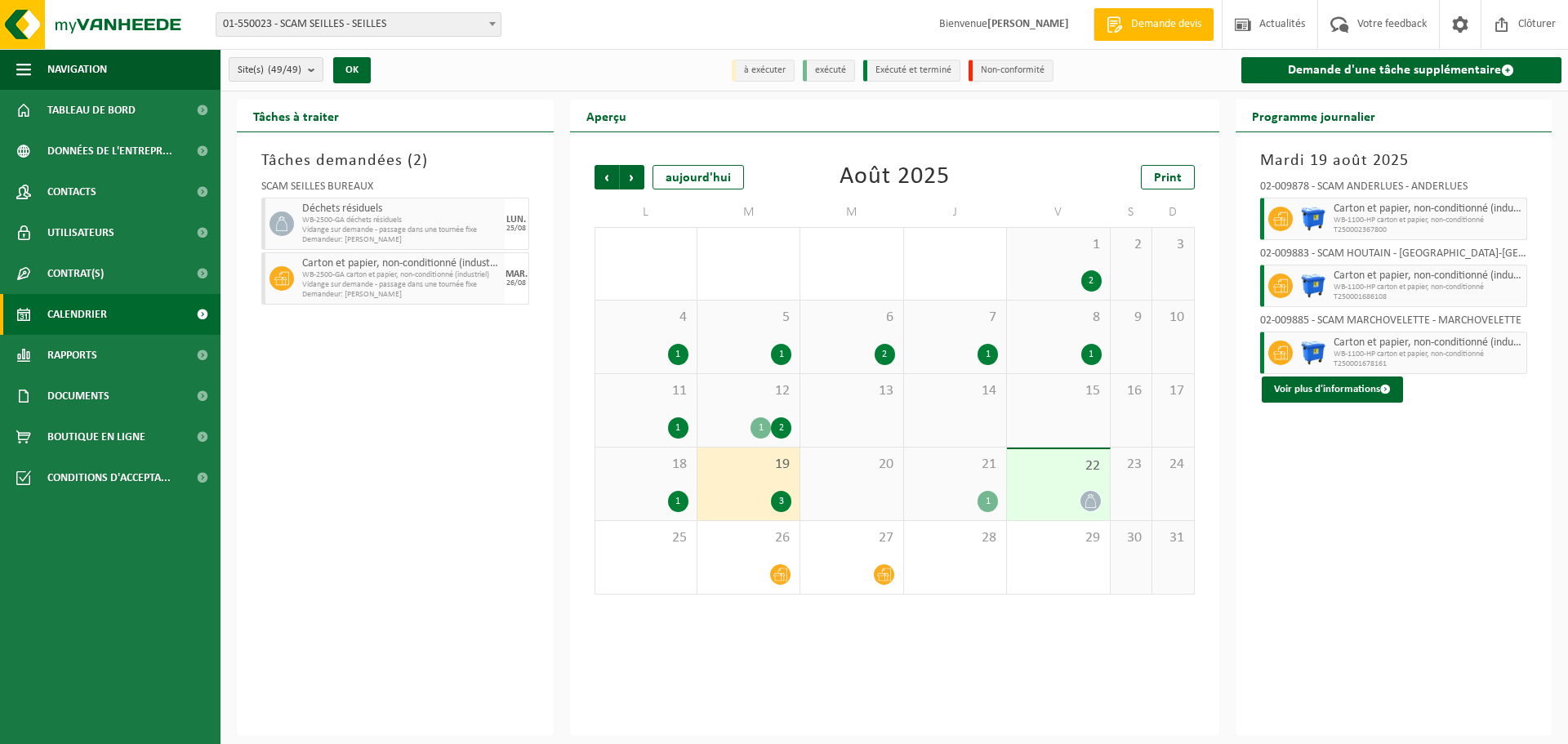
click at [645, 477] on div "18 1" at bounding box center [646, 484] width 101 height 73
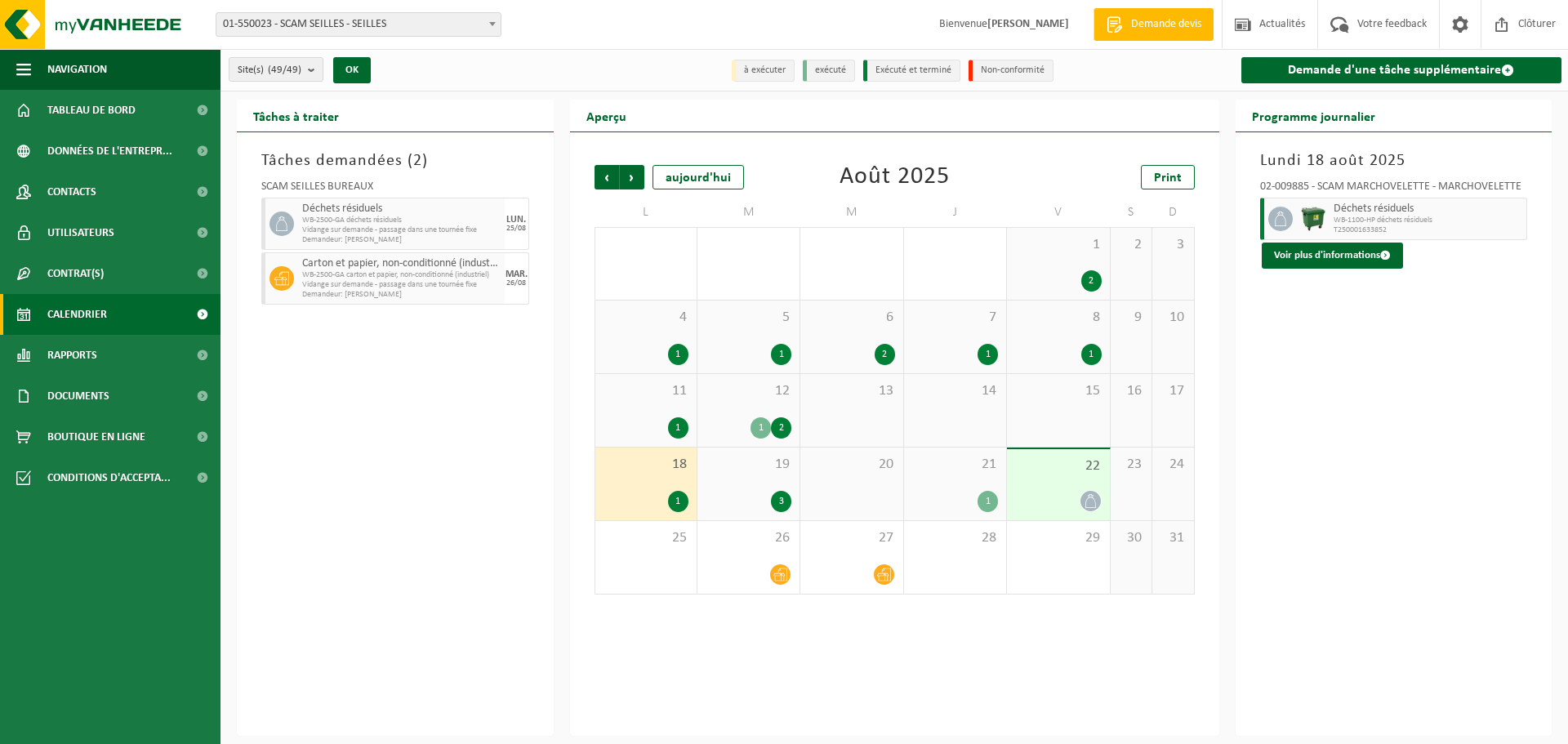
click at [717, 406] on div "12 1 2" at bounding box center [747, 410] width 102 height 73
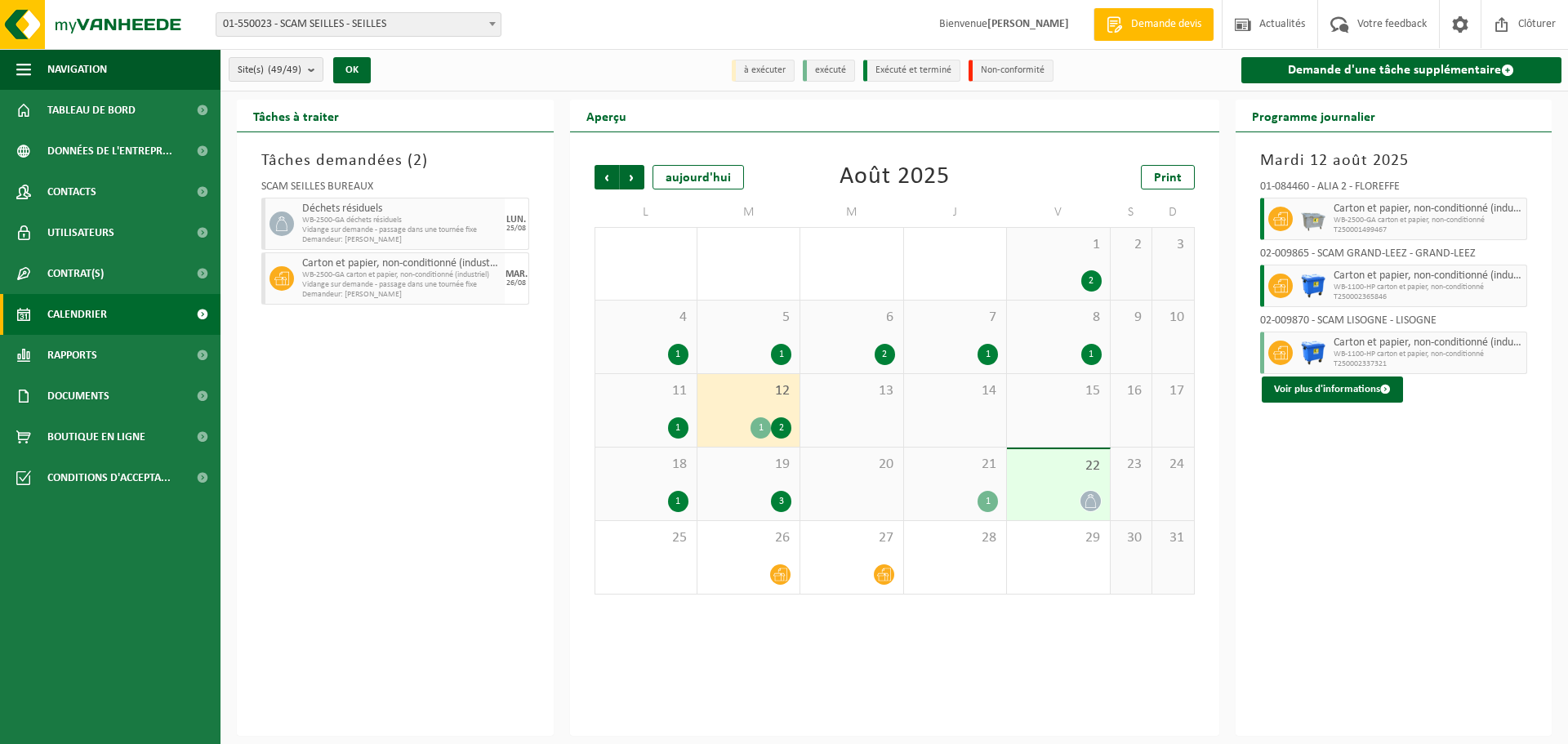
click at [650, 403] on div "11 1" at bounding box center [646, 410] width 101 height 73
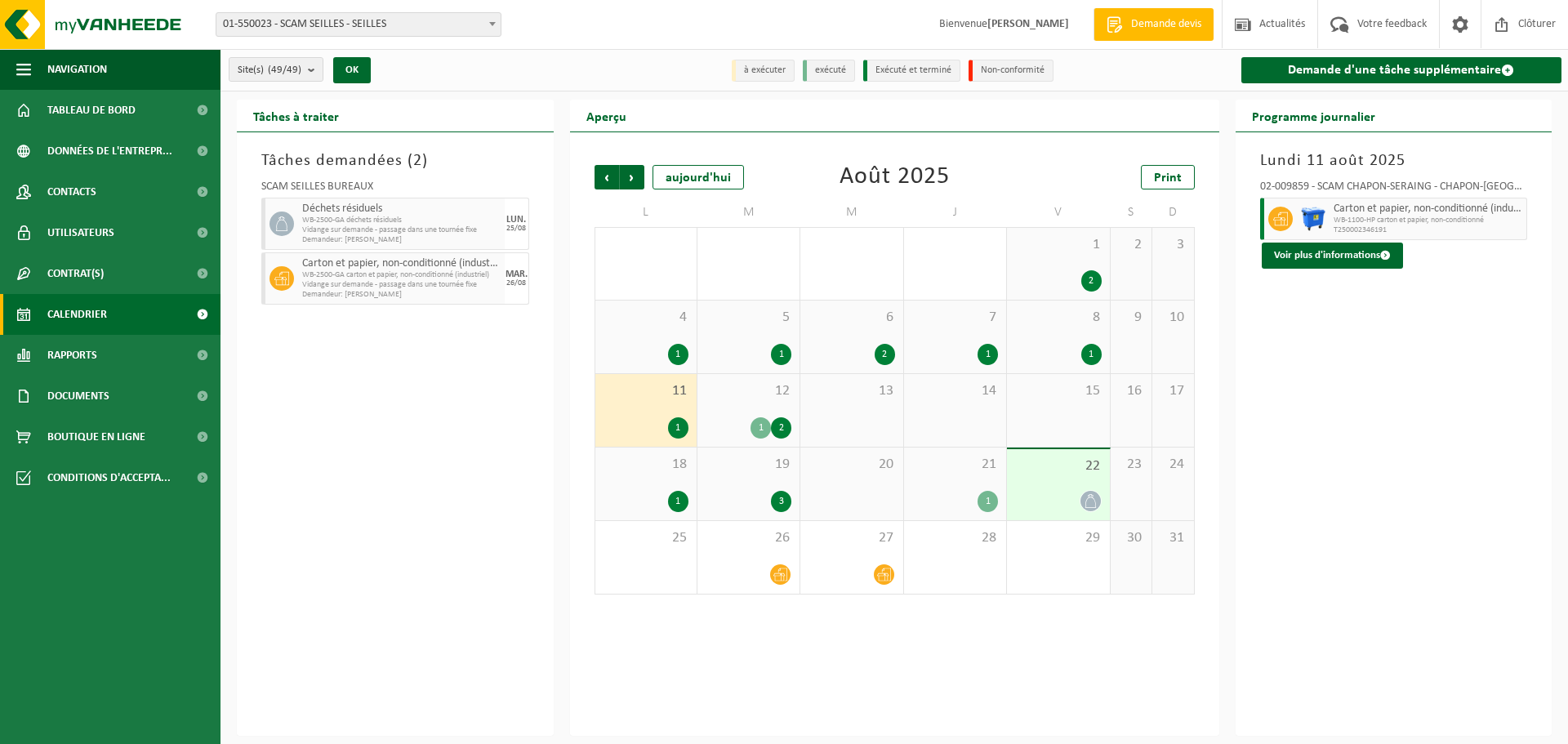
click at [757, 340] on div "5 1" at bounding box center [747, 337] width 102 height 73
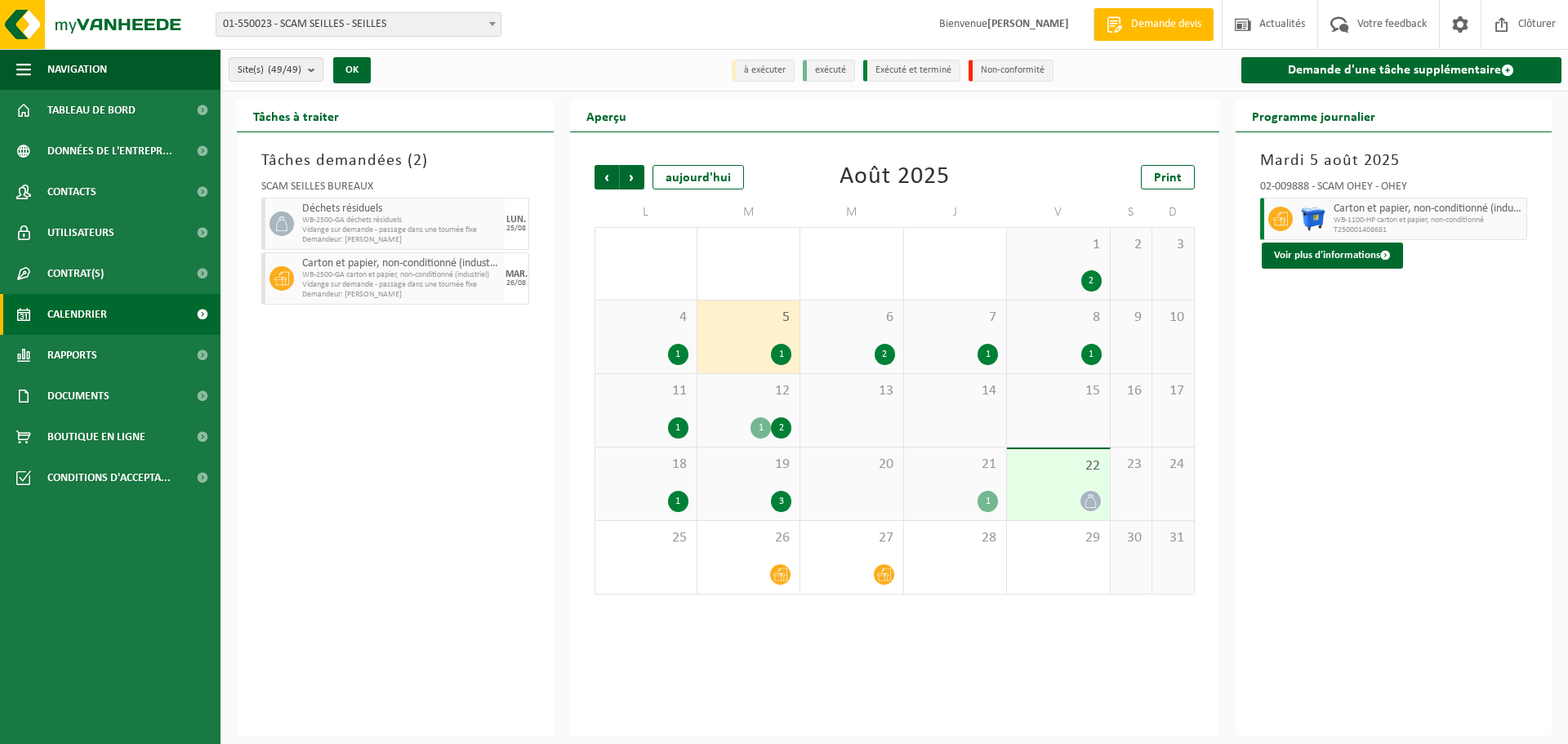
click at [650, 335] on div "4 1" at bounding box center [646, 337] width 101 height 73
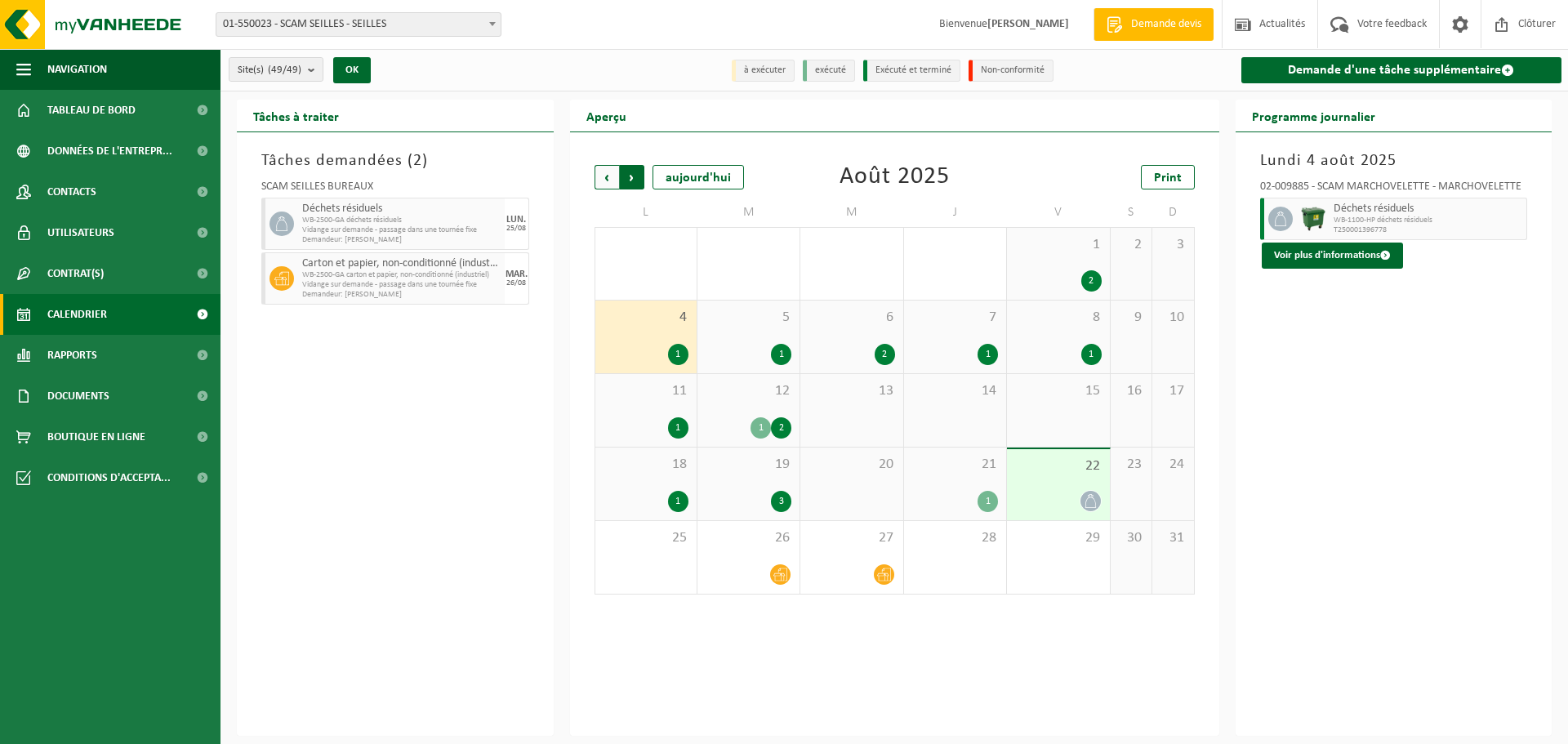
click at [608, 188] on span "Précédent" at bounding box center [607, 177] width 25 height 25
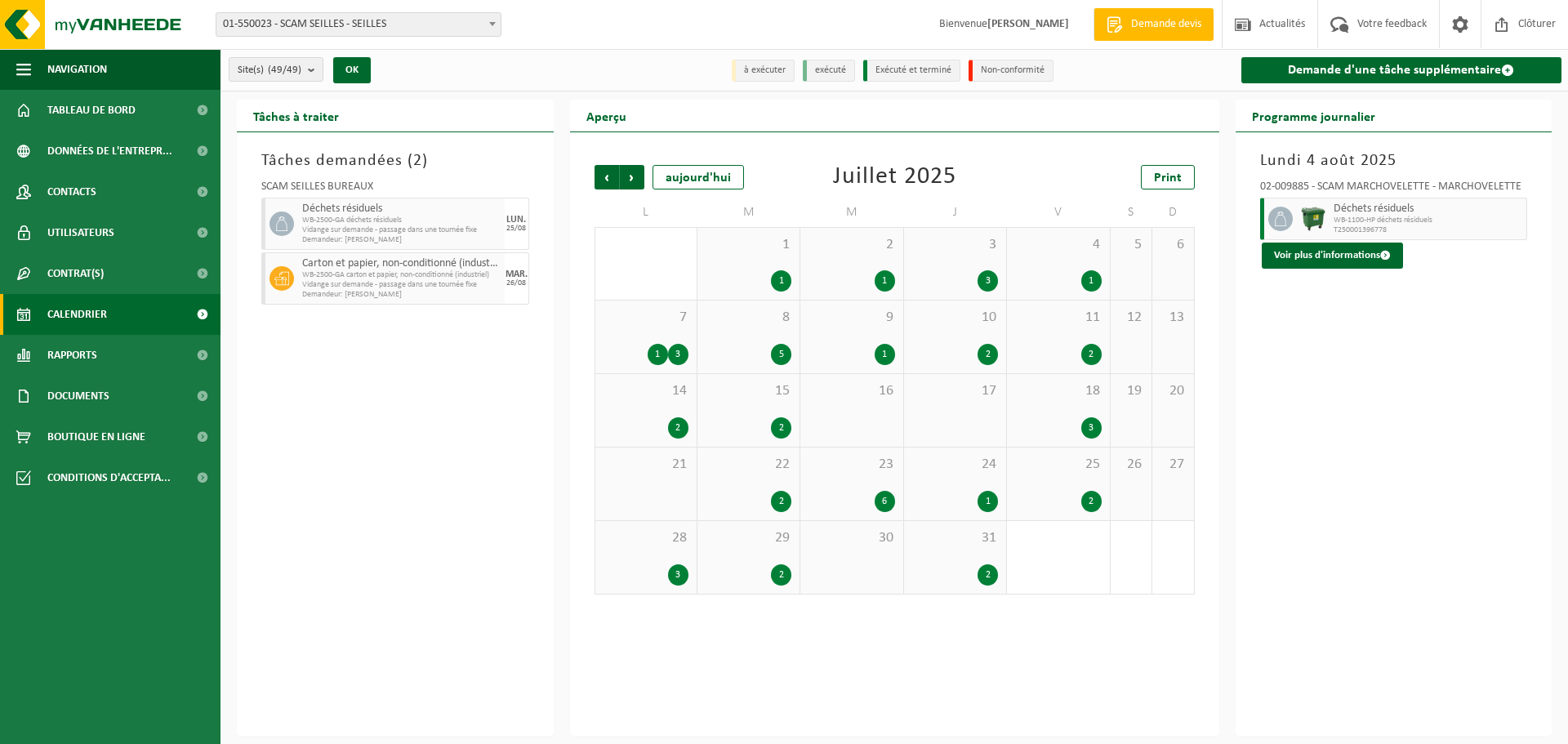
click at [767, 569] on div "2" at bounding box center [748, 575] width 86 height 21
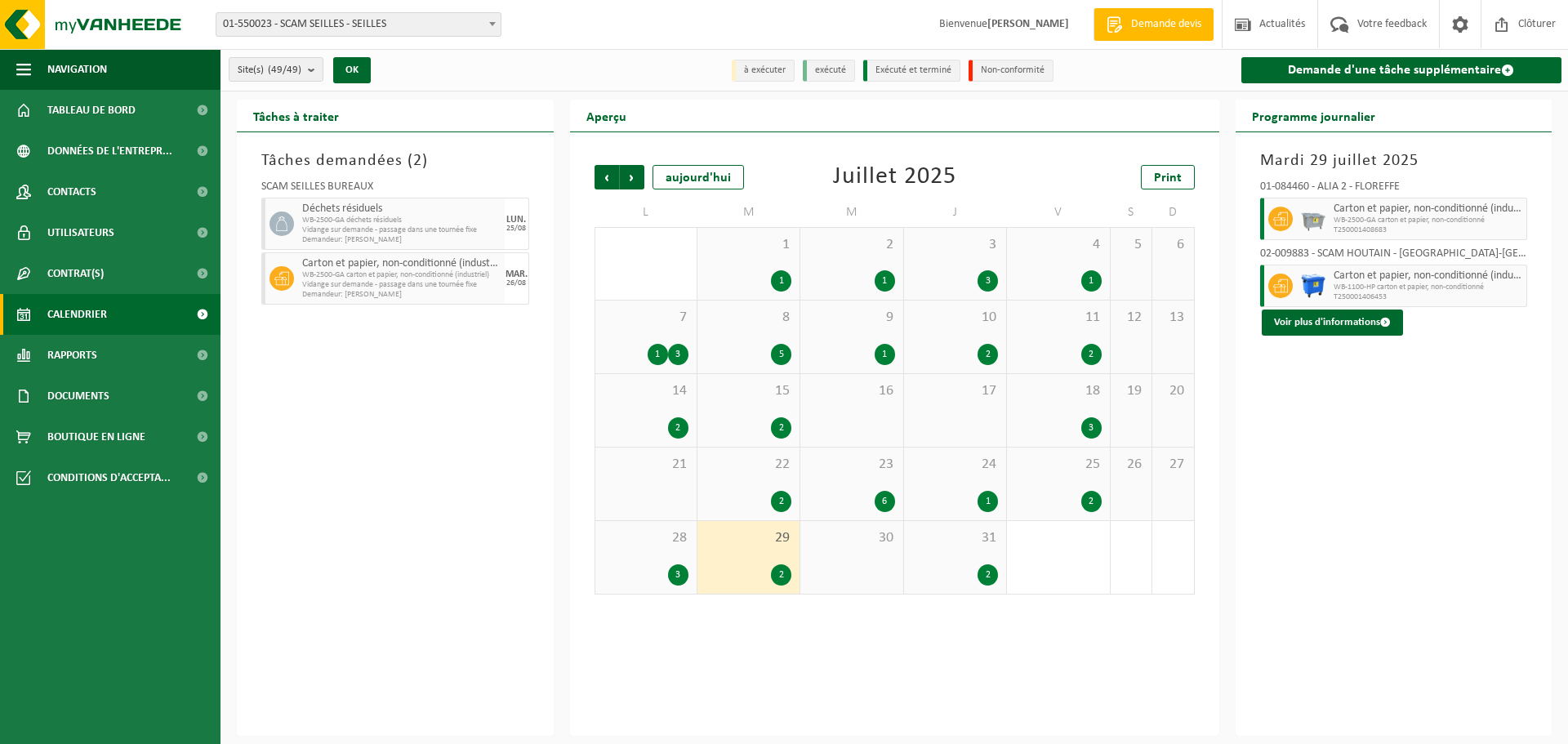
click at [713, 474] on div "22 2" at bounding box center [747, 484] width 102 height 73
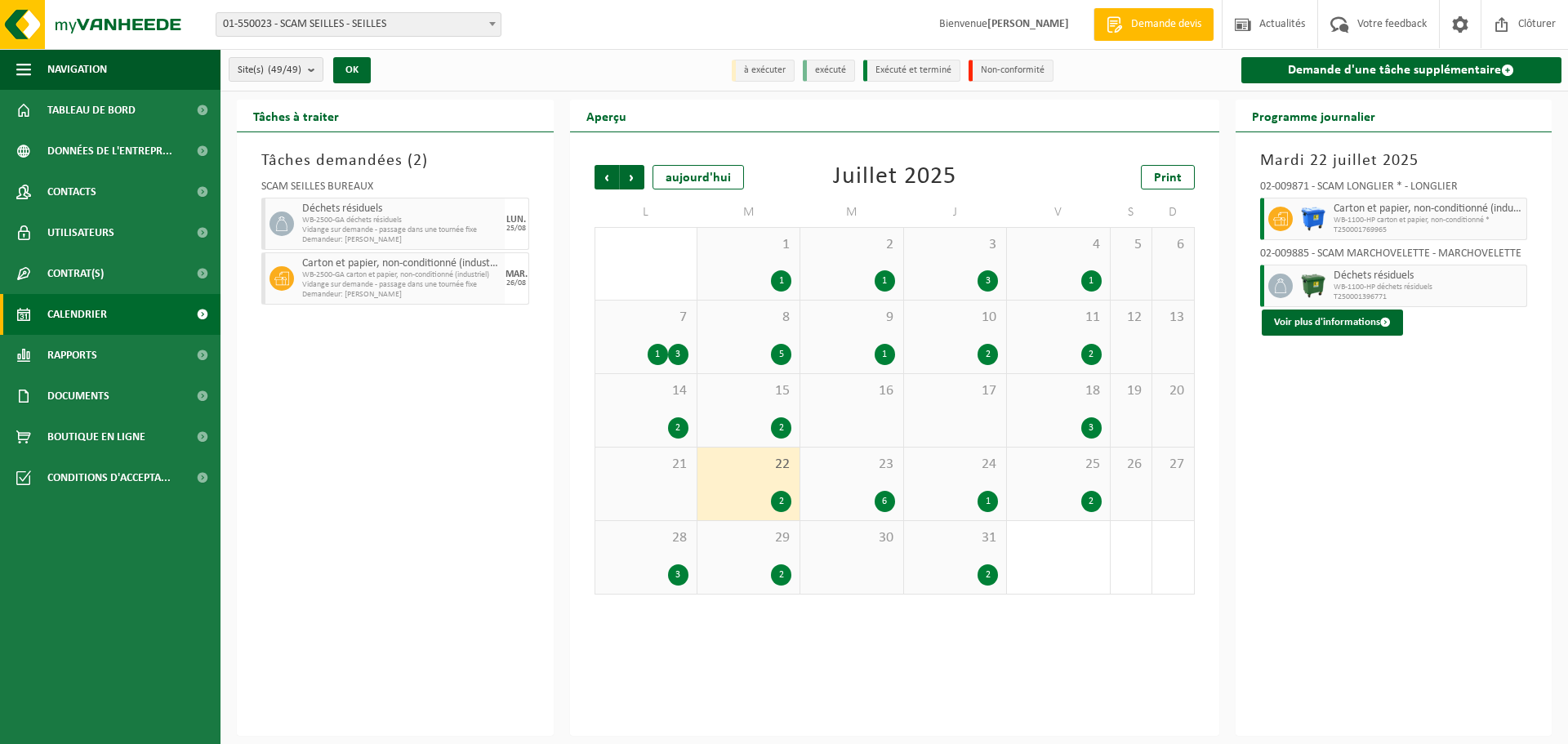
click at [732, 410] on div "15 2" at bounding box center [747, 410] width 102 height 73
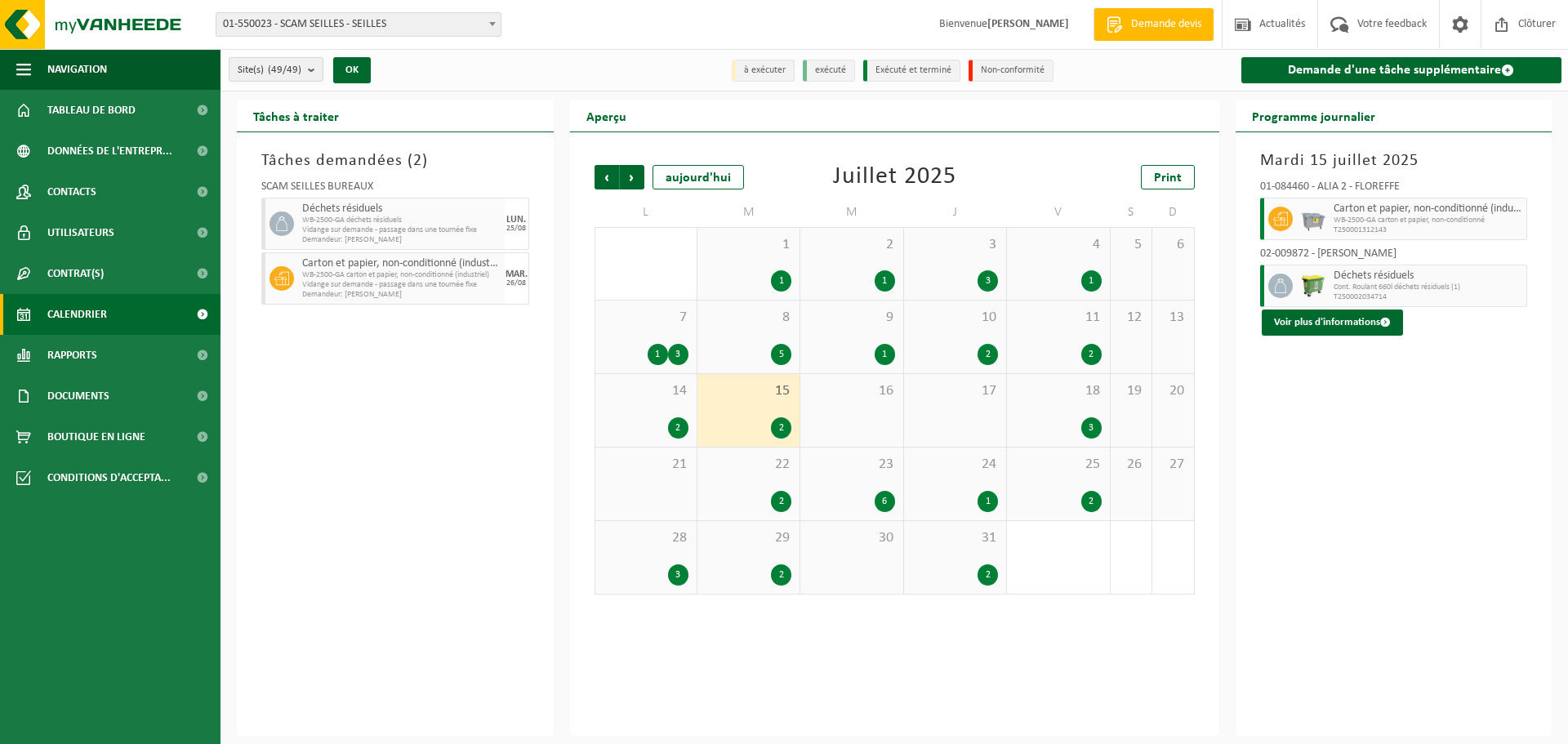
click at [744, 359] on div "5" at bounding box center [748, 355] width 86 height 21
